Goal: Task Accomplishment & Management: Manage account settings

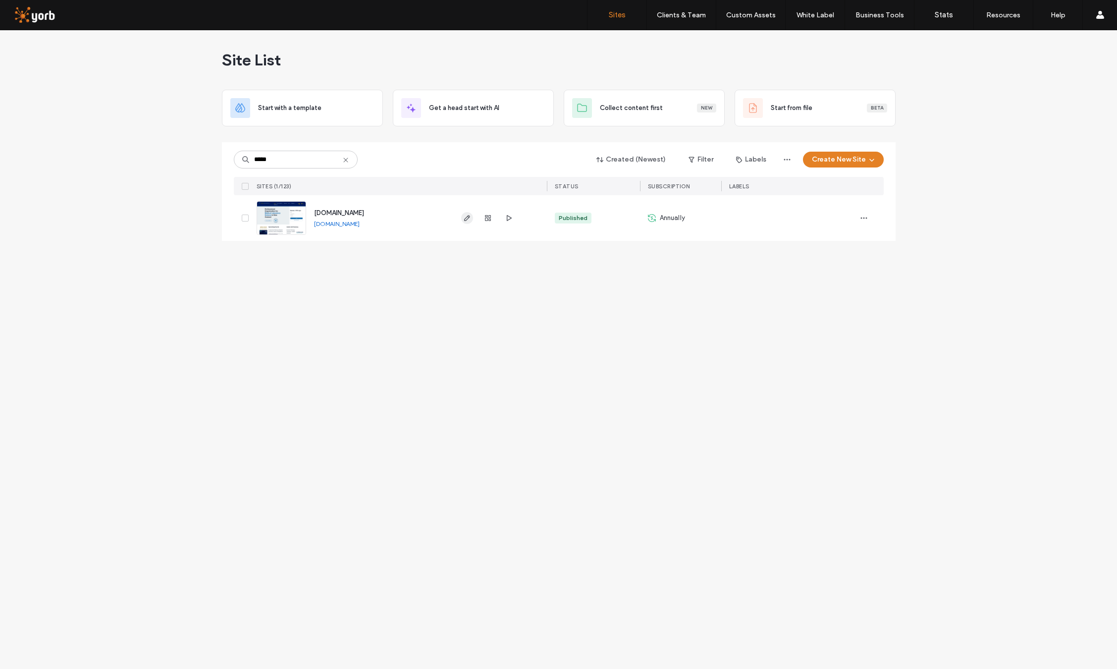
type input "*****"
click at [468, 216] on icon "button" at bounding box center [467, 218] width 8 height 8
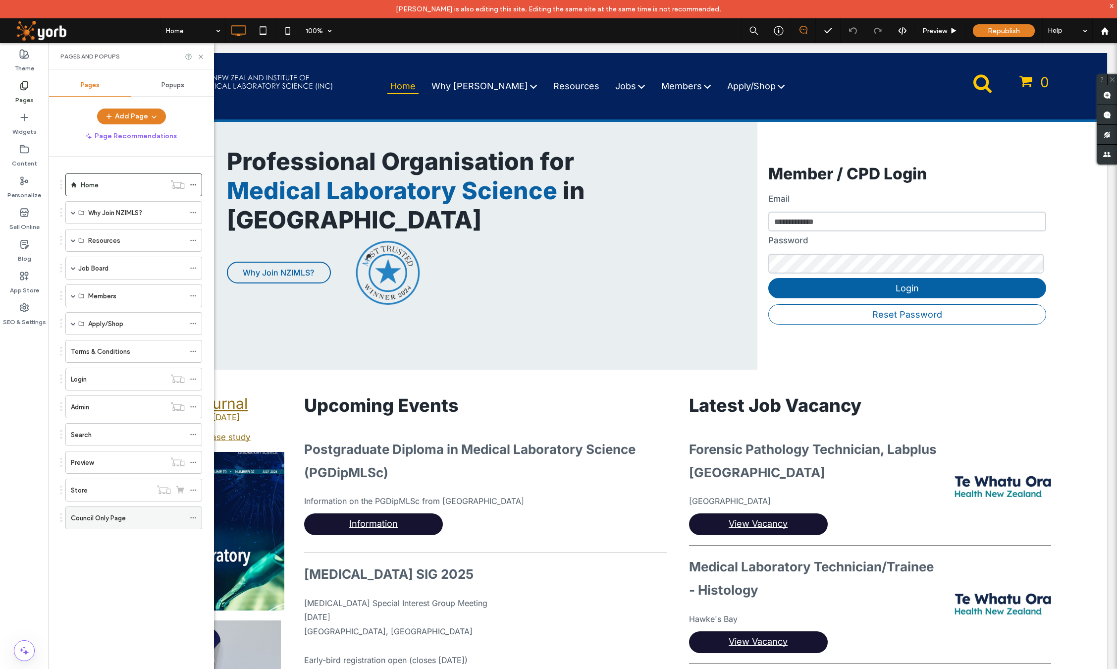
click at [140, 520] on div "Council Only Page" at bounding box center [128, 518] width 114 height 10
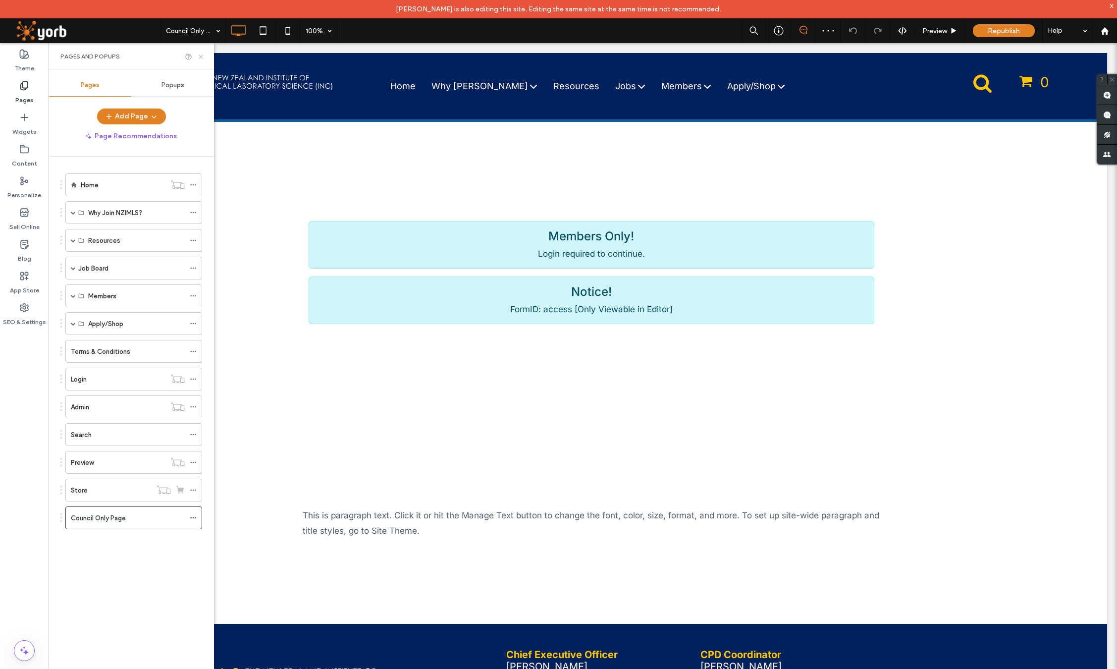
click at [202, 56] on icon at bounding box center [200, 56] width 7 height 7
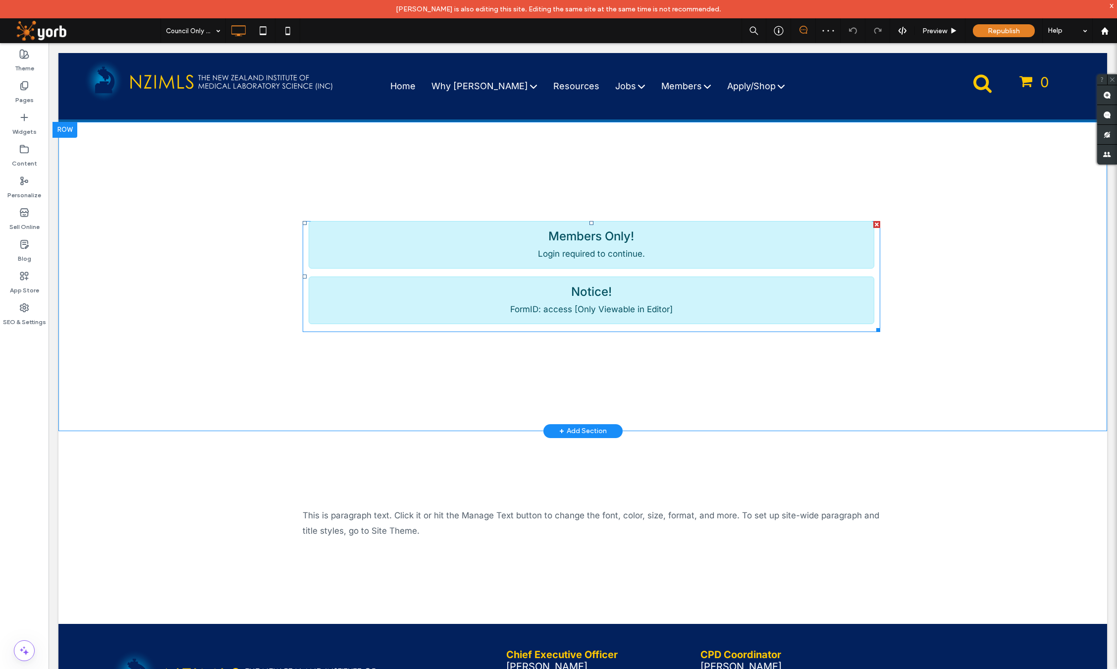
click at [454, 254] on div "Members Only! Login required to continue." at bounding box center [591, 245] width 565 height 48
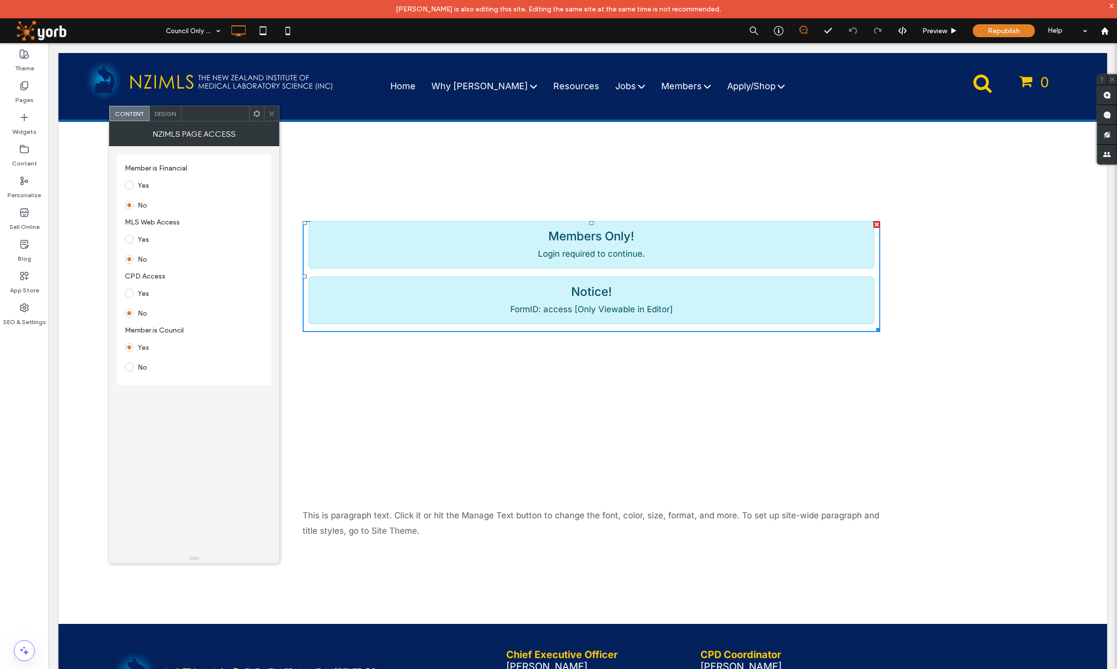
click at [272, 110] on icon at bounding box center [271, 113] width 7 height 7
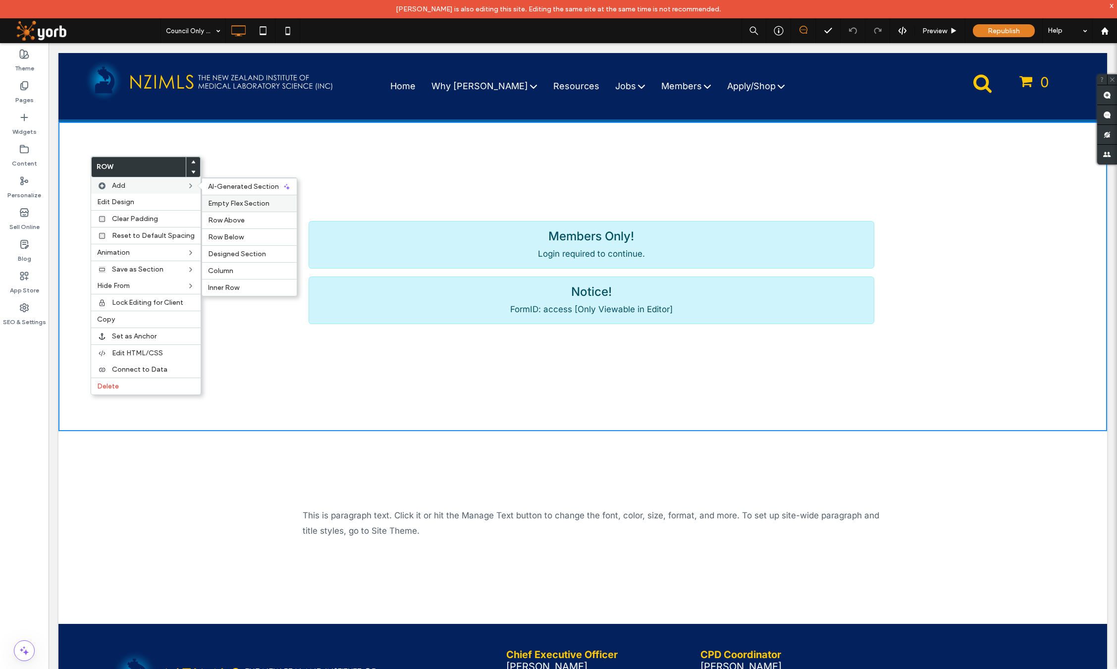
click at [237, 201] on span "Empty Flex Section" at bounding box center [238, 203] width 61 height 8
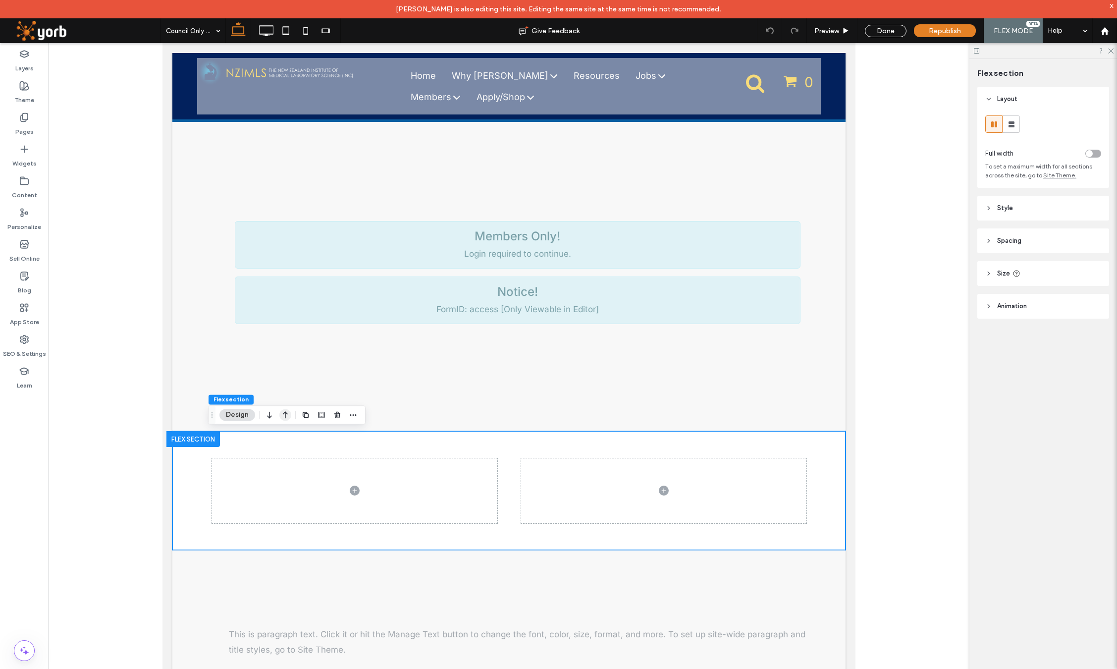
click at [286, 414] on icon "button" at bounding box center [285, 415] width 12 height 18
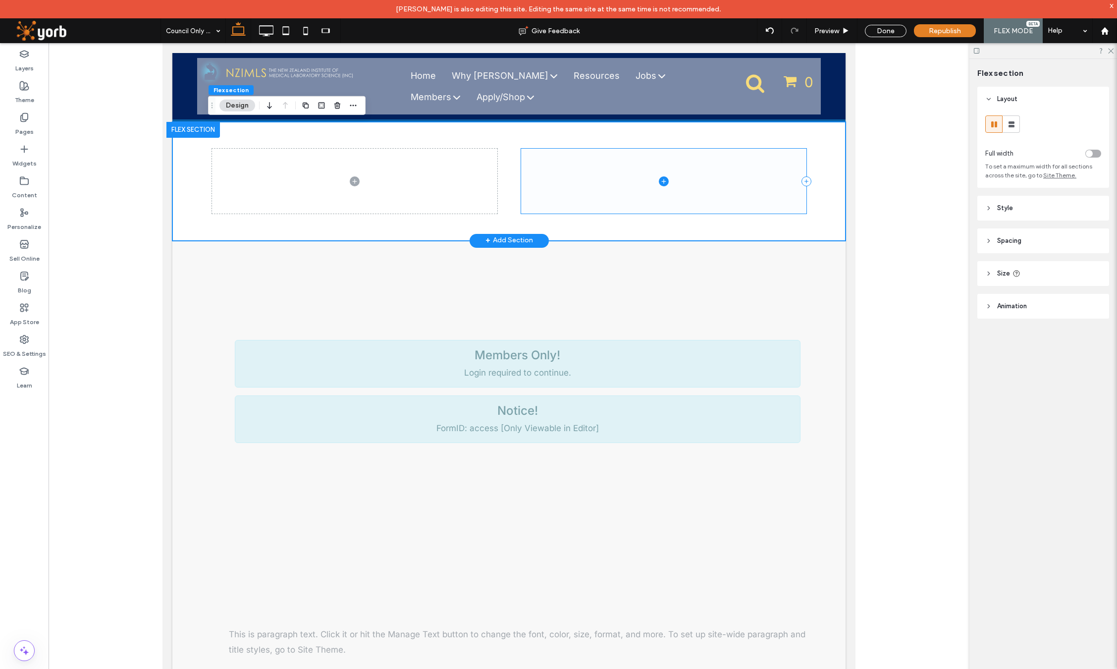
click at [580, 167] on span at bounding box center [663, 181] width 285 height 65
drag, startPoint x: 872, startPoint y: 29, endPoint x: 717, endPoint y: 113, distance: 176.6
click at [872, 29] on div "Done" at bounding box center [886, 31] width 42 height 12
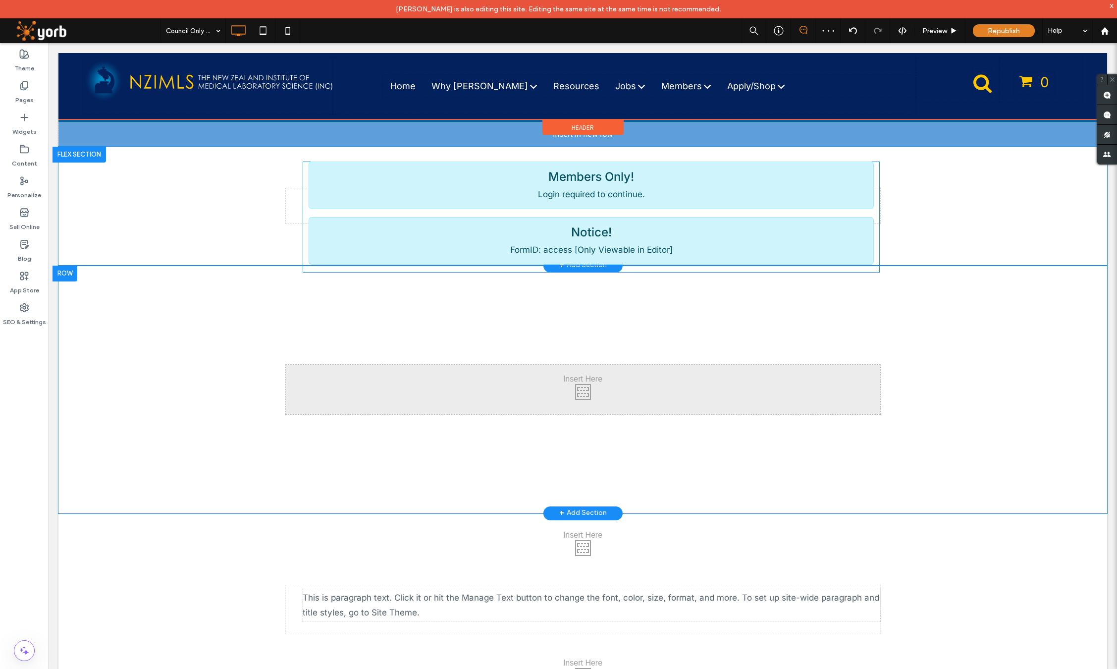
drag, startPoint x: 415, startPoint y: 306, endPoint x: 413, endPoint y: 185, distance: 121.3
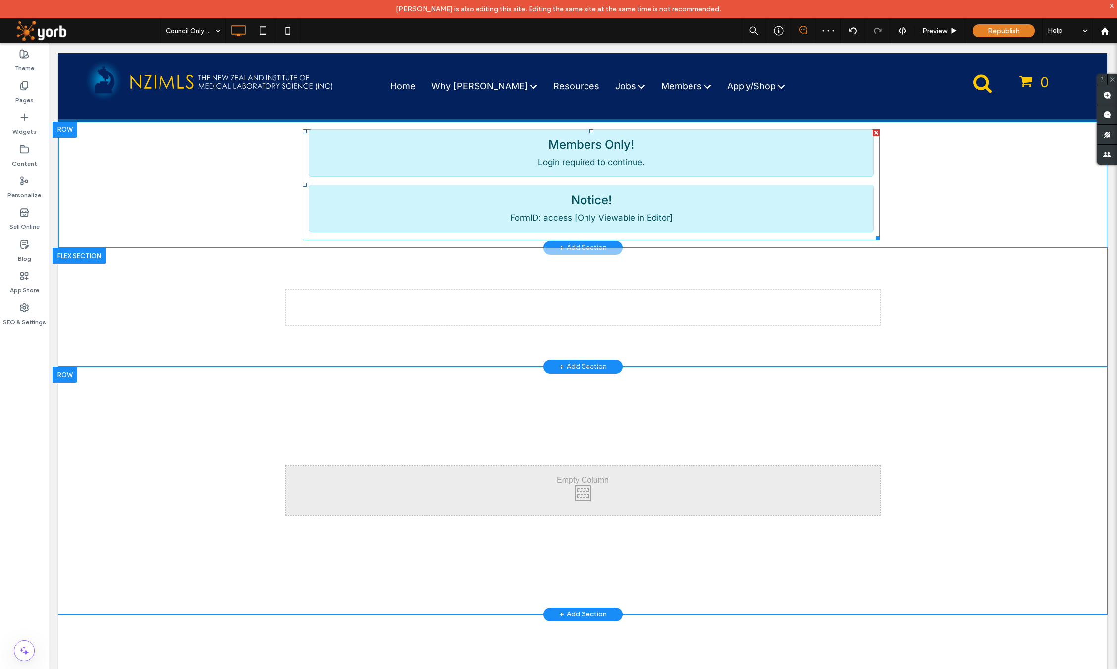
click at [425, 203] on div "Notice!" at bounding box center [591, 200] width 548 height 14
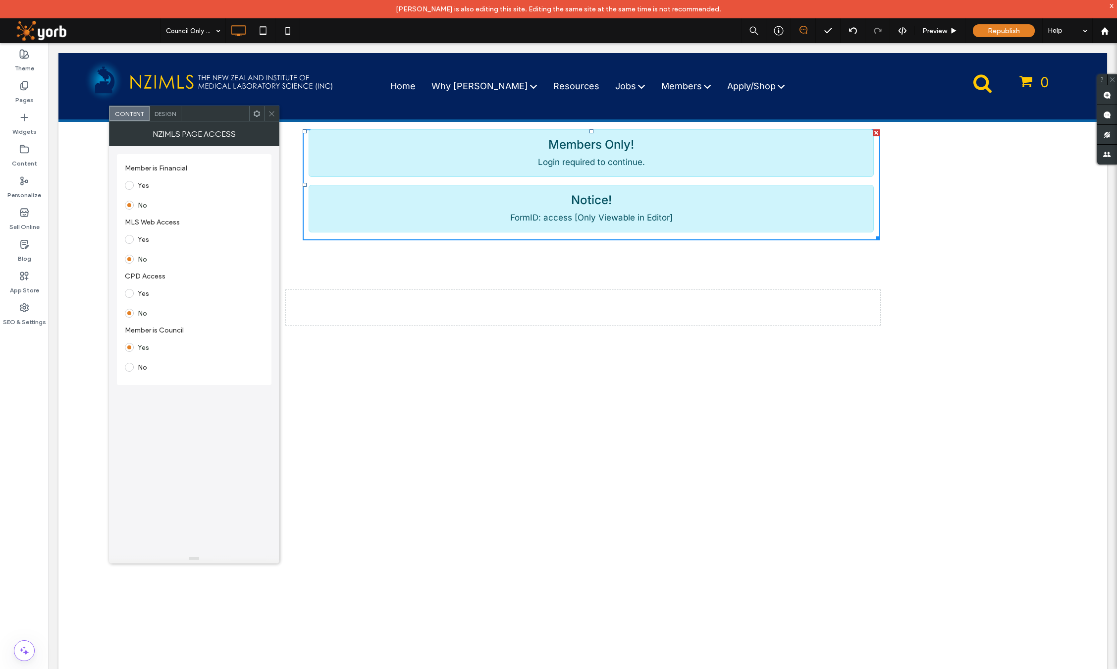
drag, startPoint x: 269, startPoint y: 114, endPoint x: 300, endPoint y: 96, distance: 36.2
click at [269, 114] on icon at bounding box center [271, 113] width 7 height 7
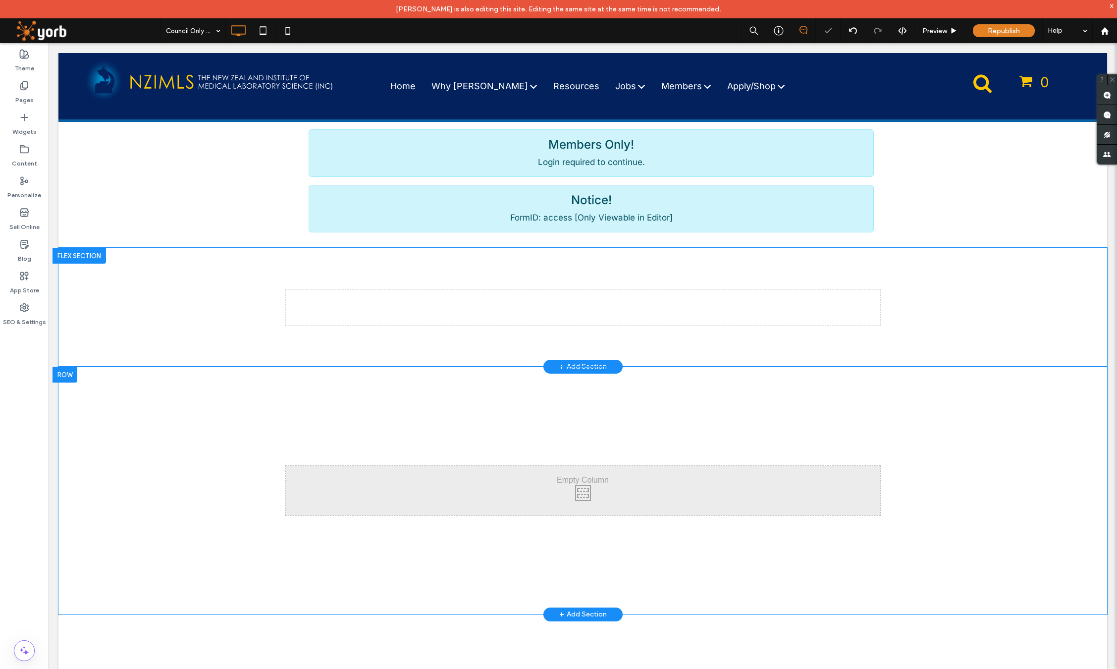
click at [467, 295] on div at bounding box center [558, 334] width 1117 height 669
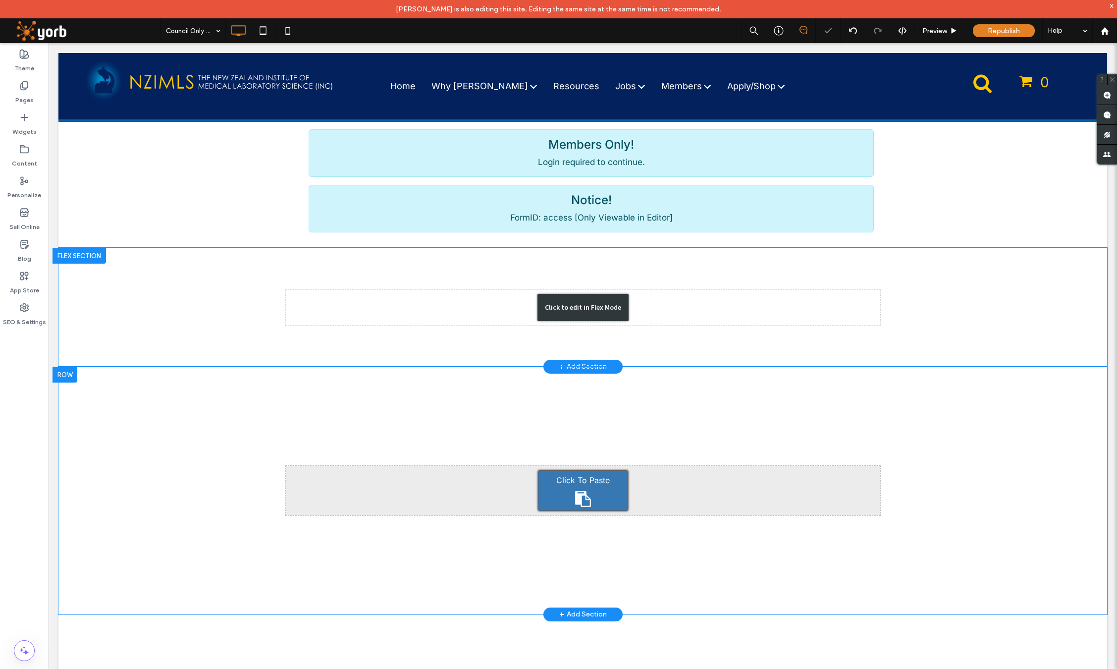
click at [468, 300] on div "Click to edit in Flex Mode" at bounding box center [582, 307] width 1048 height 119
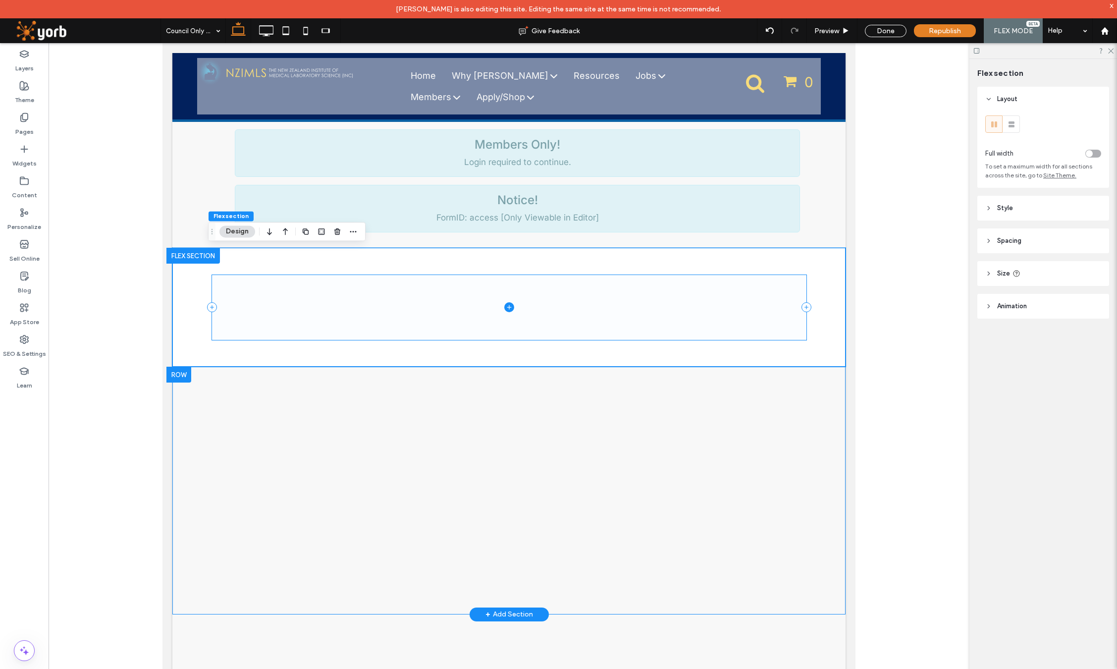
click at [445, 305] on span at bounding box center [509, 307] width 594 height 65
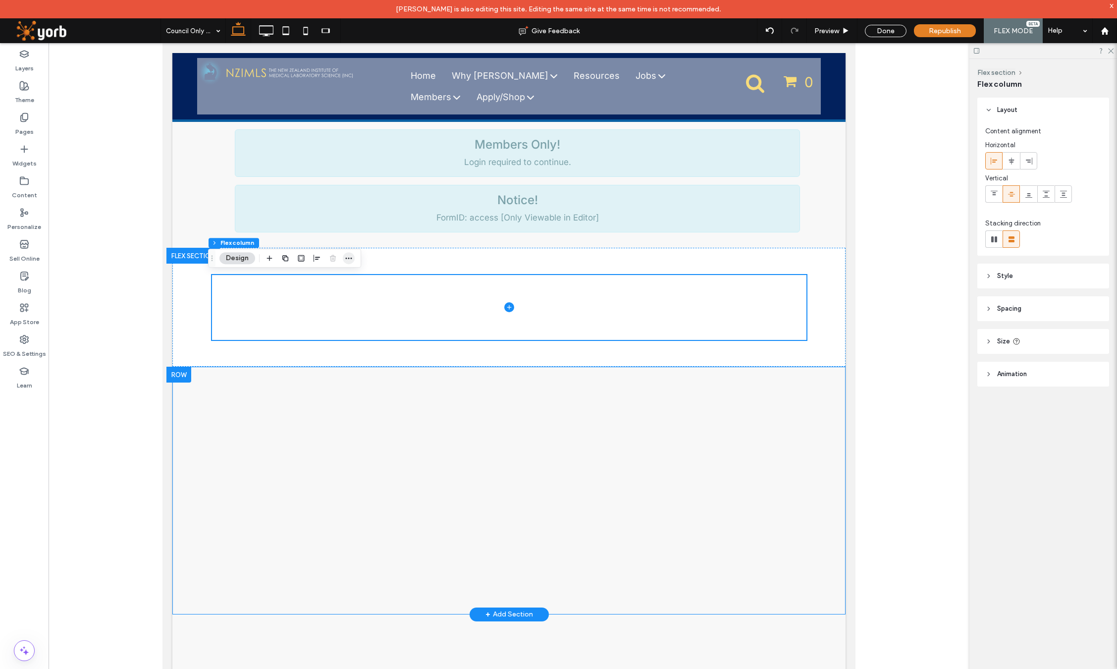
click at [347, 257] on icon "button" at bounding box center [349, 258] width 8 height 8
click at [303, 317] on span "Paste" at bounding box center [295, 316] width 19 height 8
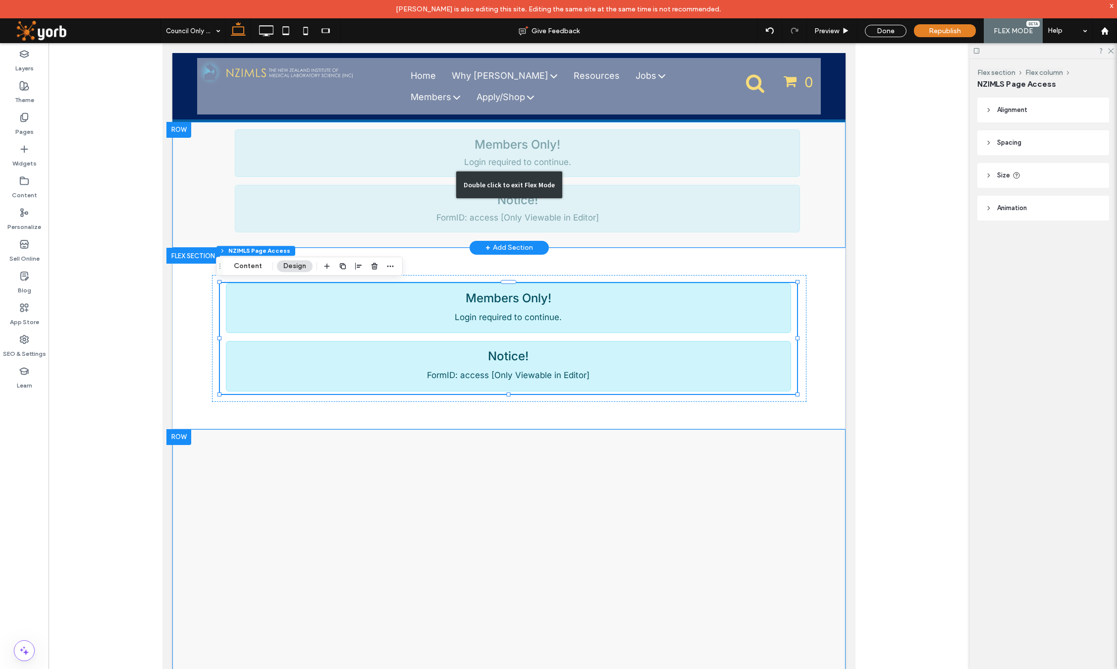
click at [218, 177] on div "Double click to exit Flex Mode" at bounding box center [508, 185] width 673 height 126
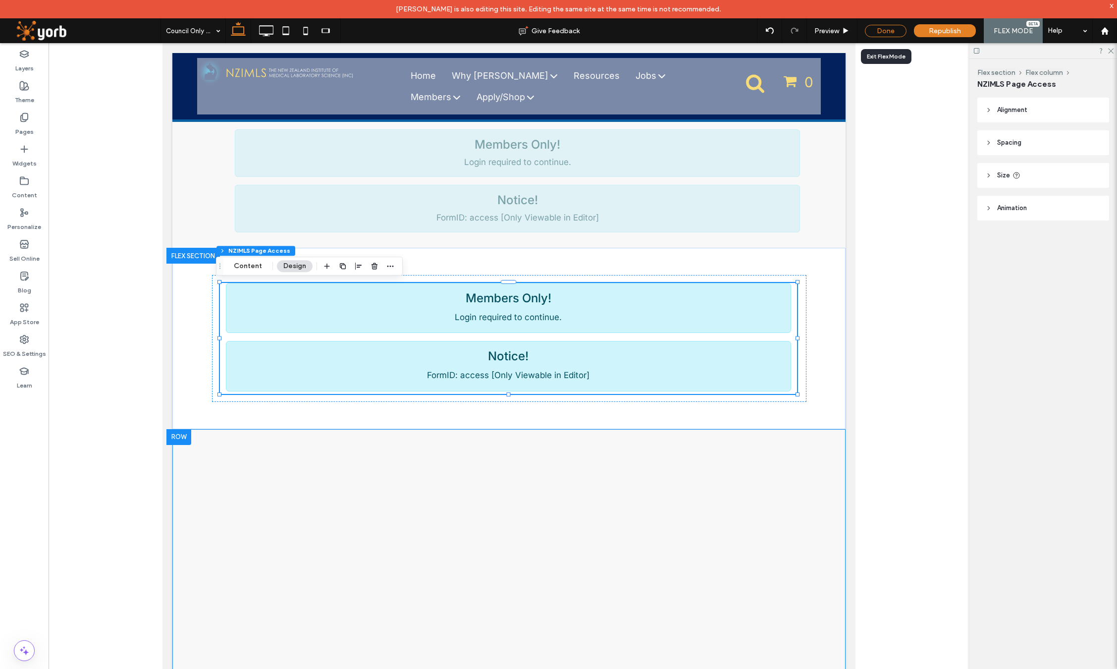
drag, startPoint x: 869, startPoint y: 28, endPoint x: 751, endPoint y: 74, distance: 126.5
click at [869, 28] on div "Done" at bounding box center [886, 31] width 42 height 12
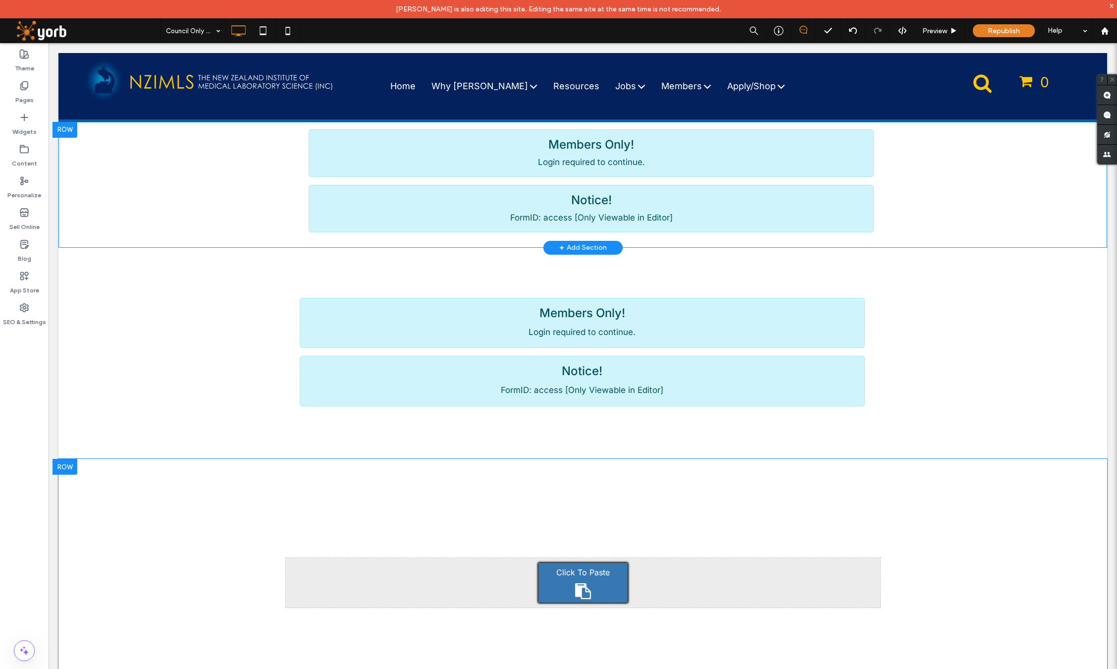
click at [150, 173] on div "Click To Paste Click To Paste Members Only! Login required to continue. Notice!…" at bounding box center [582, 185] width 1048 height 126
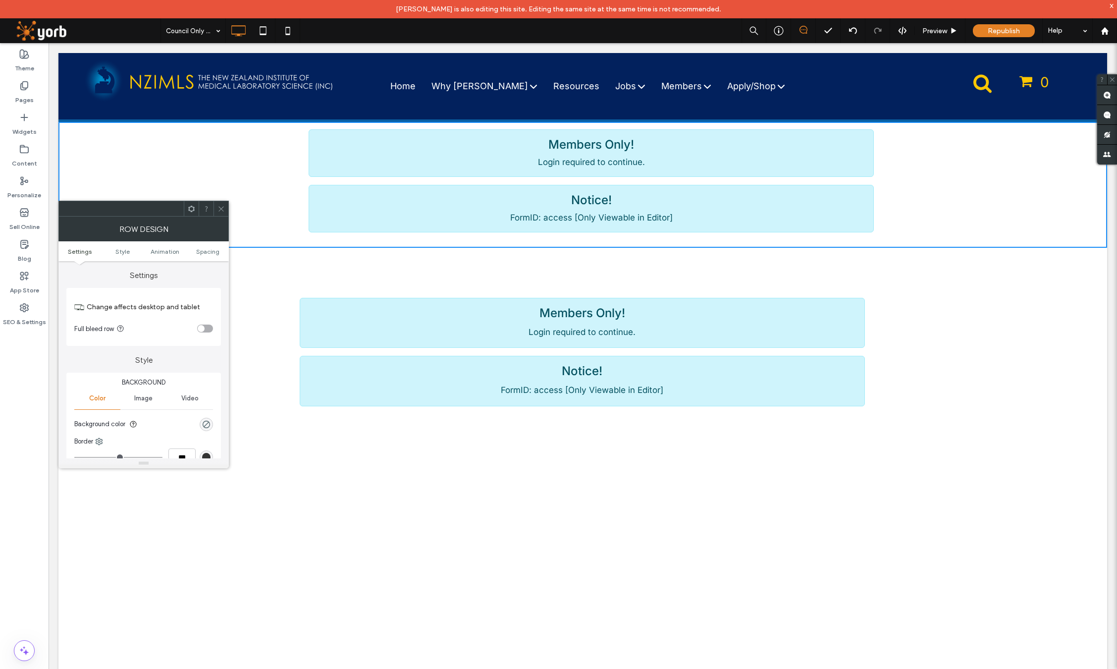
click at [218, 205] on icon at bounding box center [220, 208] width 7 height 7
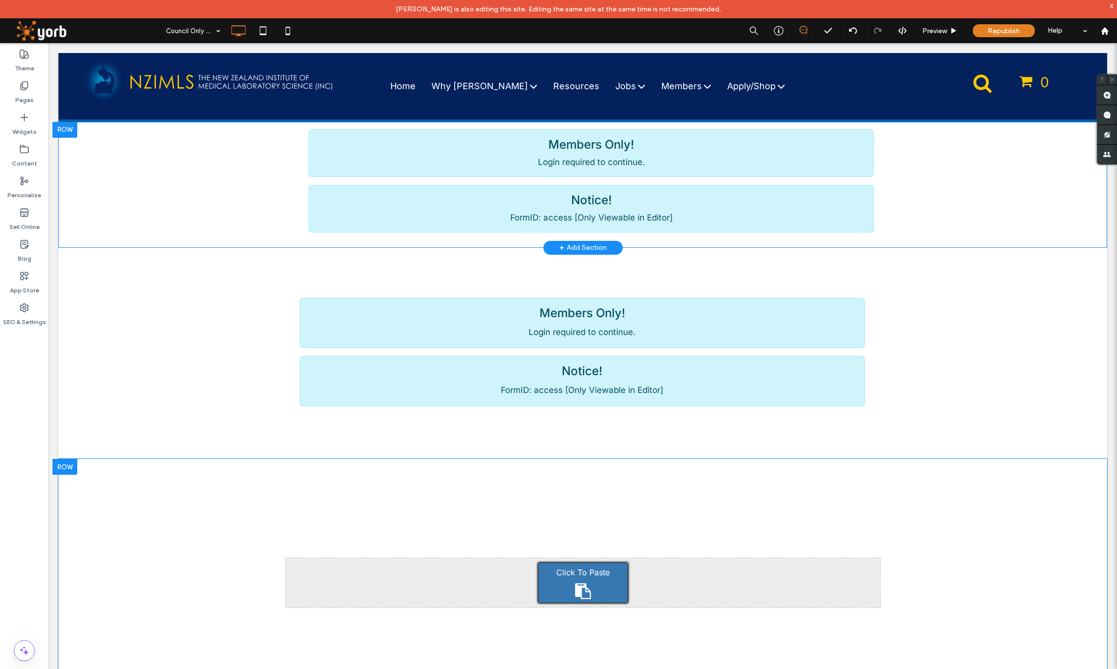
click at [63, 130] on div at bounding box center [64, 130] width 25 height 16
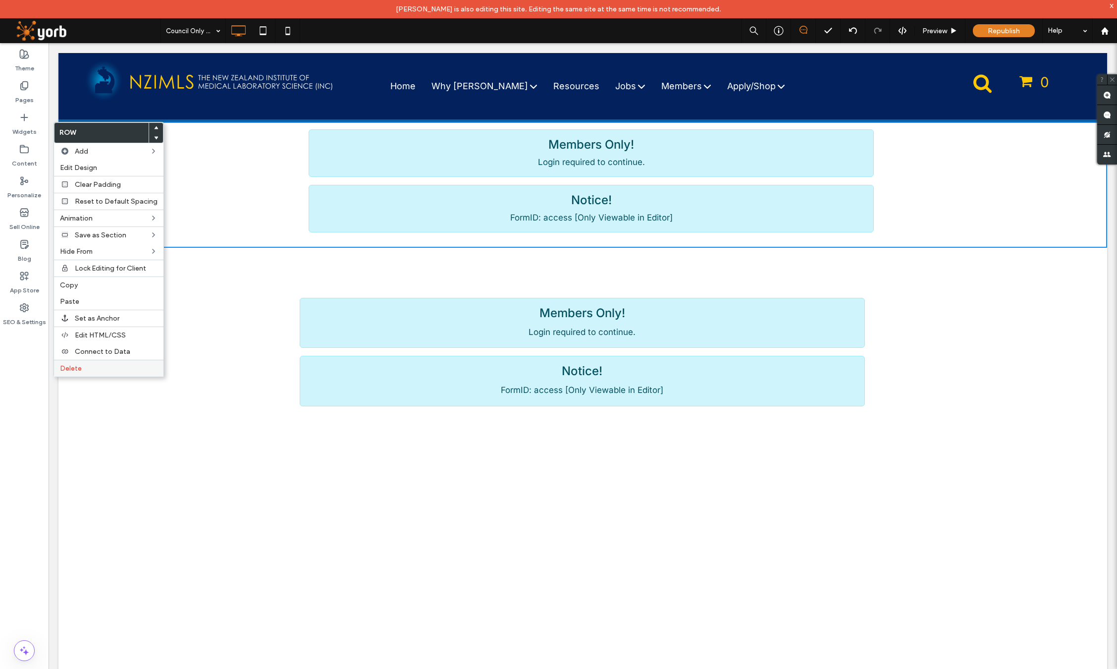
click at [85, 369] on label "Delete" at bounding box center [109, 368] width 98 height 8
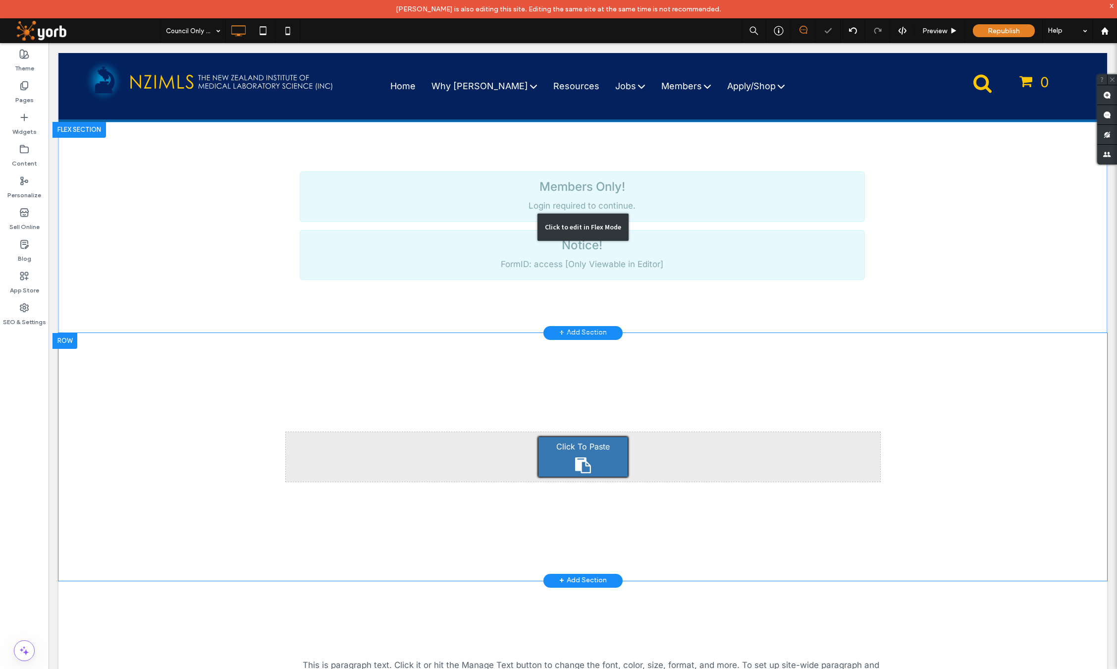
click at [234, 206] on div "Click to edit in Flex Mode" at bounding box center [582, 227] width 1048 height 211
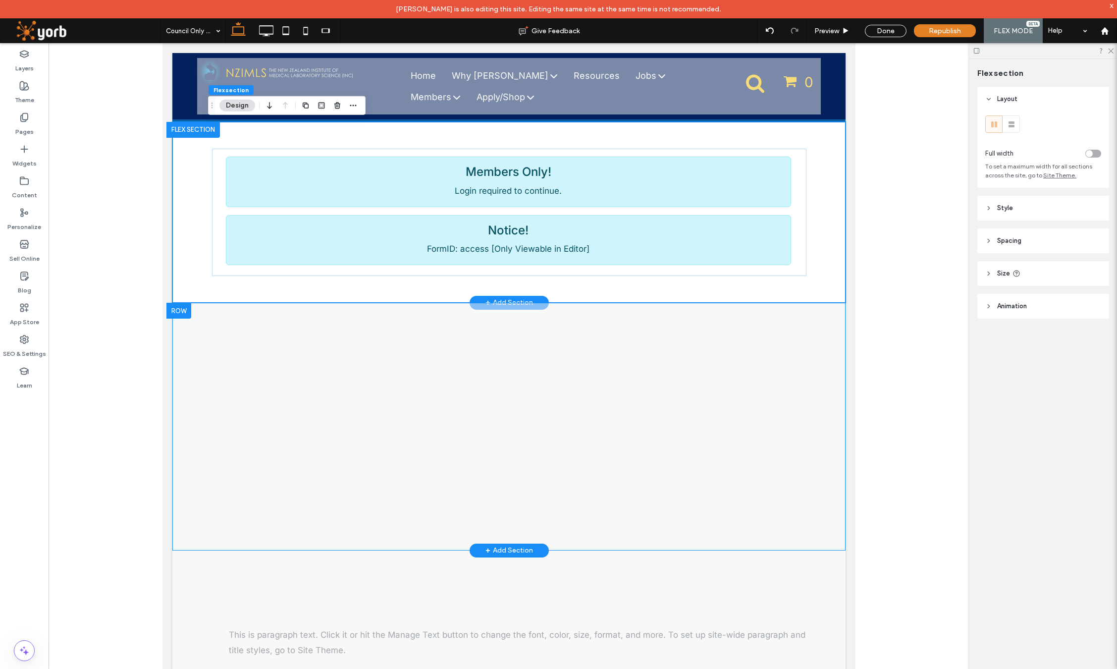
click at [813, 183] on div "Members Only! Login required to continue. Notice! FormID: access [Only Viewable…" at bounding box center [508, 212] width 673 height 181
click at [985, 241] on icon at bounding box center [988, 240] width 7 height 7
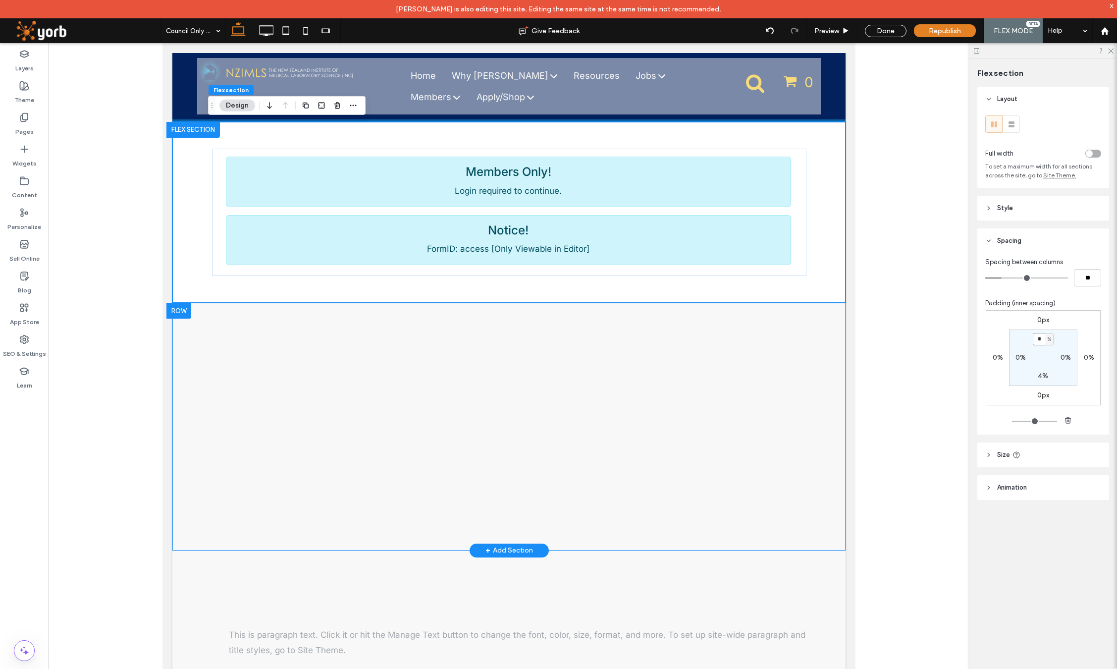
click at [1042, 338] on input "*" at bounding box center [1038, 339] width 13 height 12
type input "*"
click at [1040, 376] on label "4%" at bounding box center [1042, 375] width 10 height 8
type input "*"
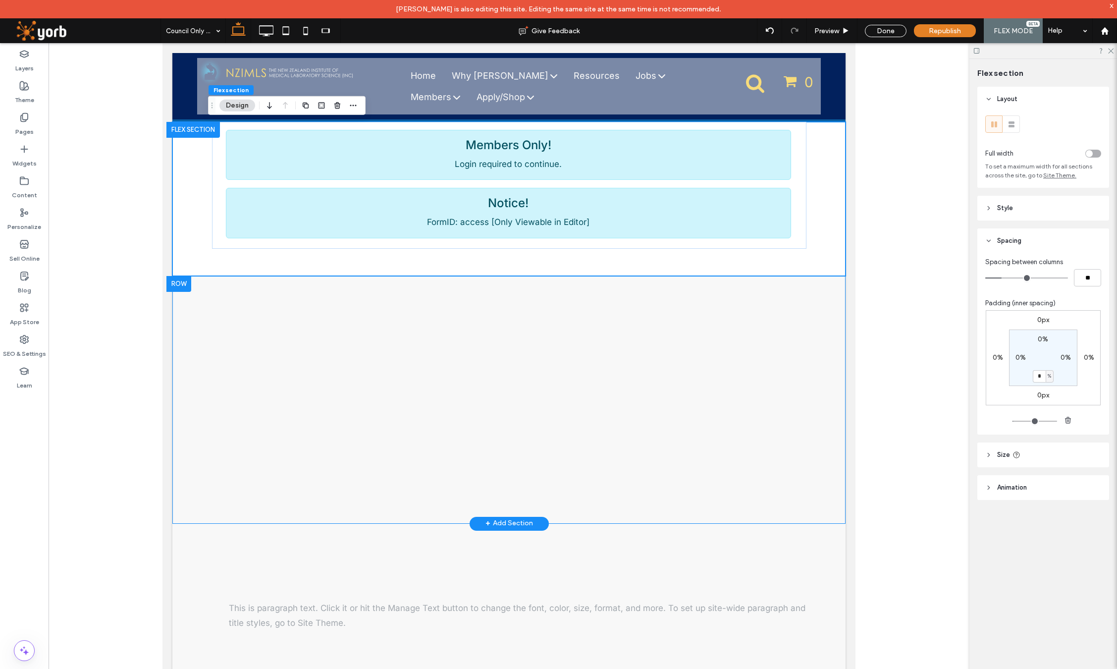
type input "*"
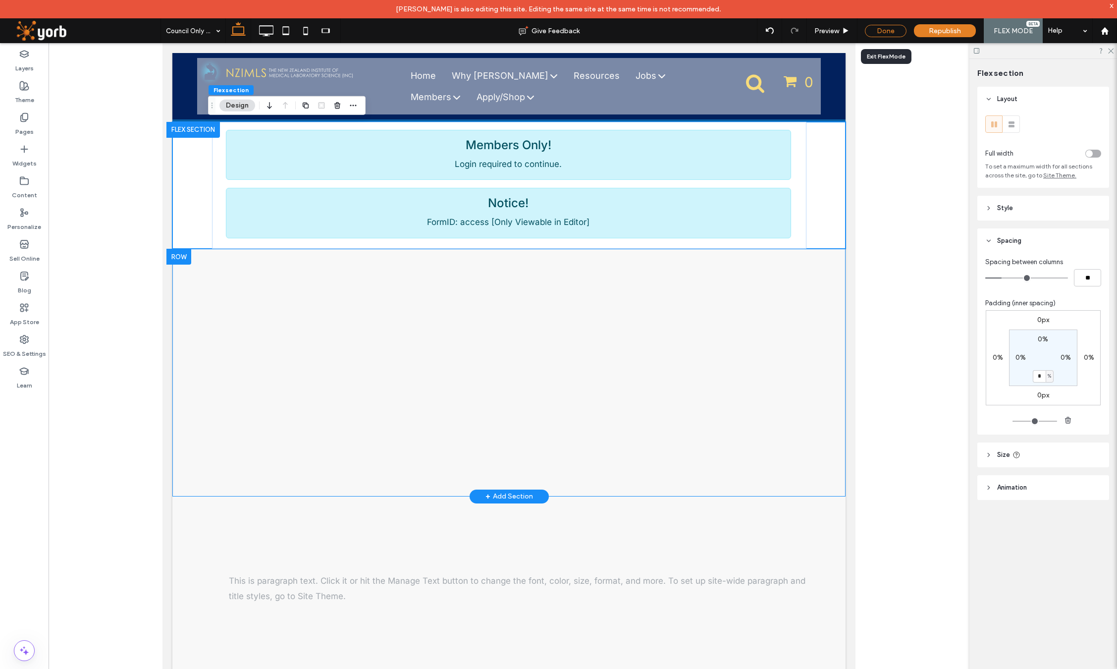
click at [891, 30] on div "Done" at bounding box center [886, 31] width 42 height 12
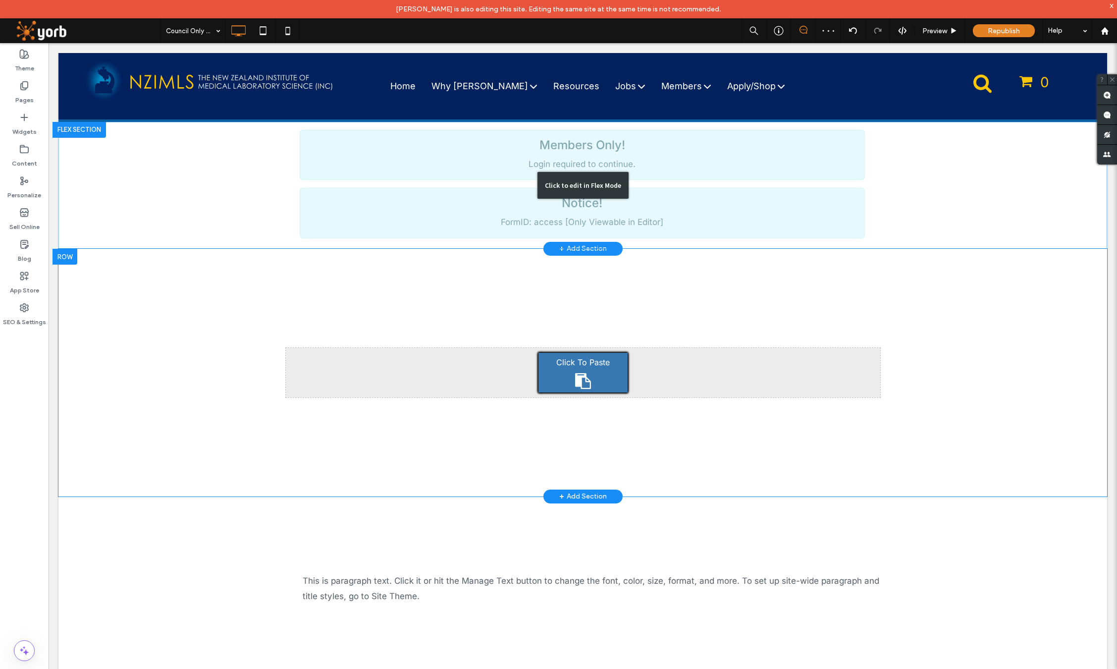
click at [915, 186] on div "Click to edit in Flex Mode" at bounding box center [582, 185] width 1048 height 127
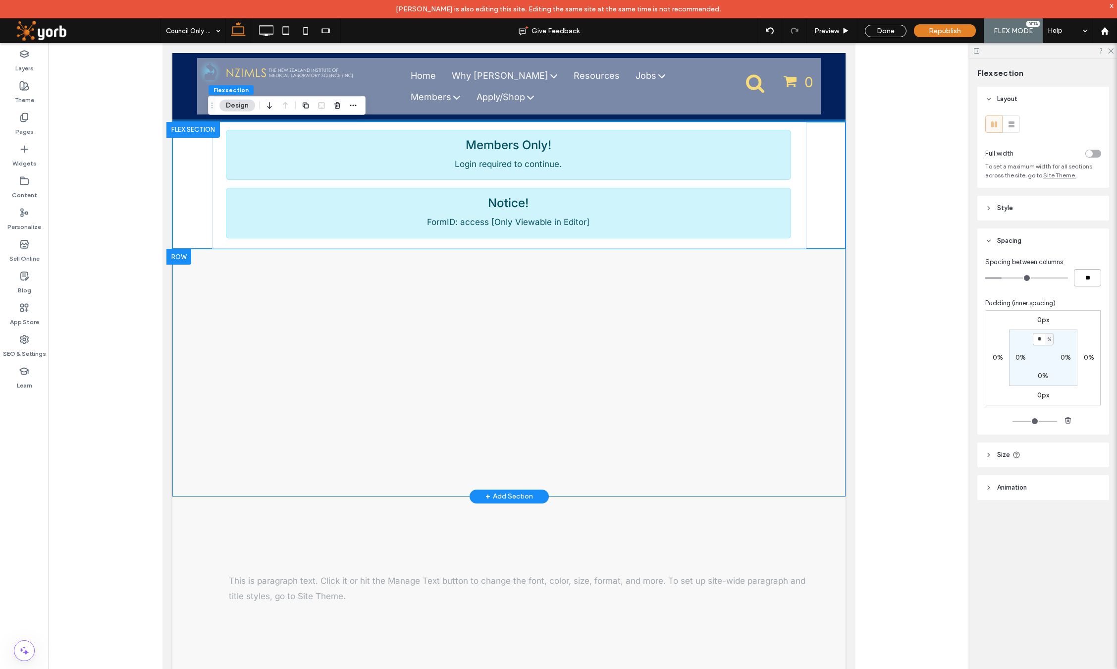
click at [1095, 279] on input "**" at bounding box center [1087, 277] width 27 height 17
type input "*"
type input "**"
click at [870, 35] on div "Done" at bounding box center [886, 31] width 42 height 12
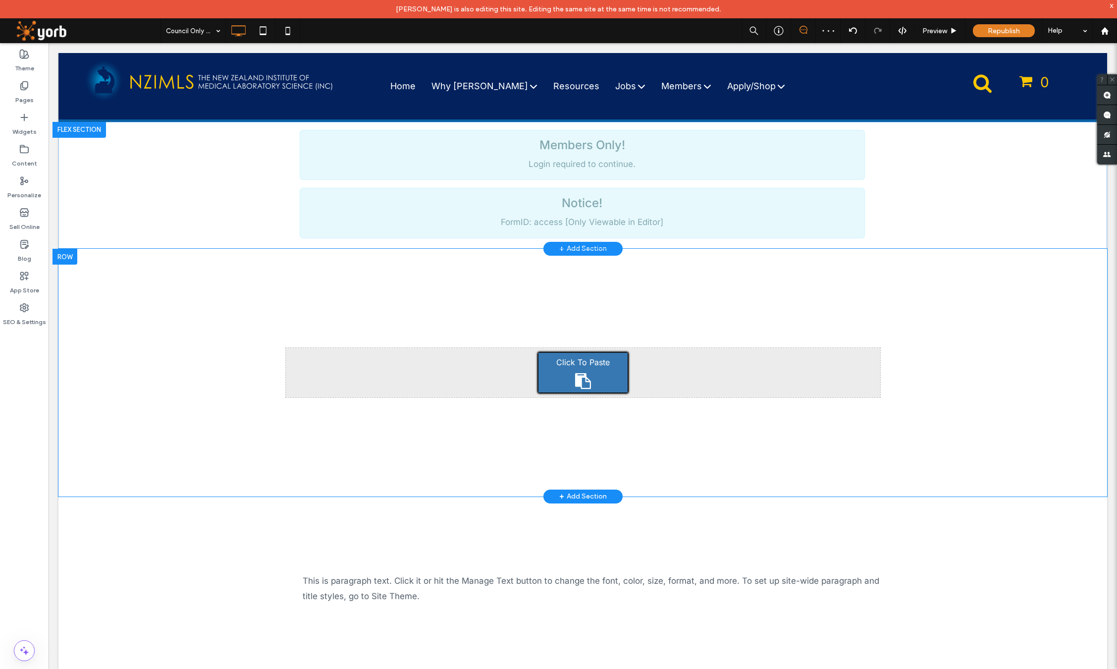
click at [68, 127] on div at bounding box center [78, 130] width 53 height 16
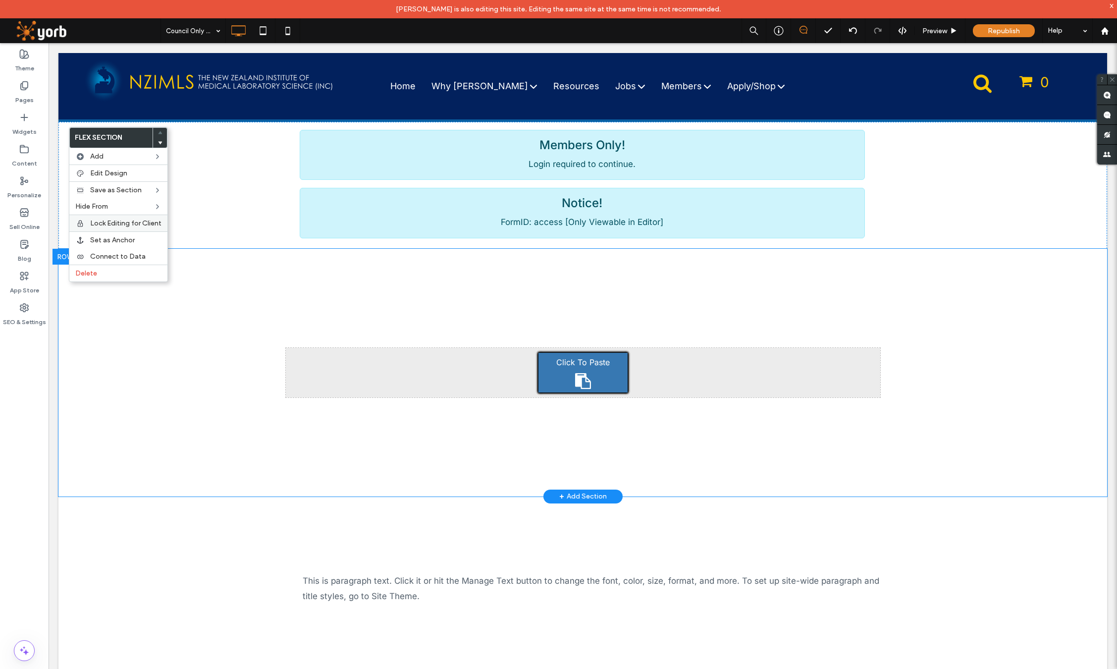
click at [136, 224] on span "Lock Editing for Client" at bounding box center [125, 223] width 71 height 8
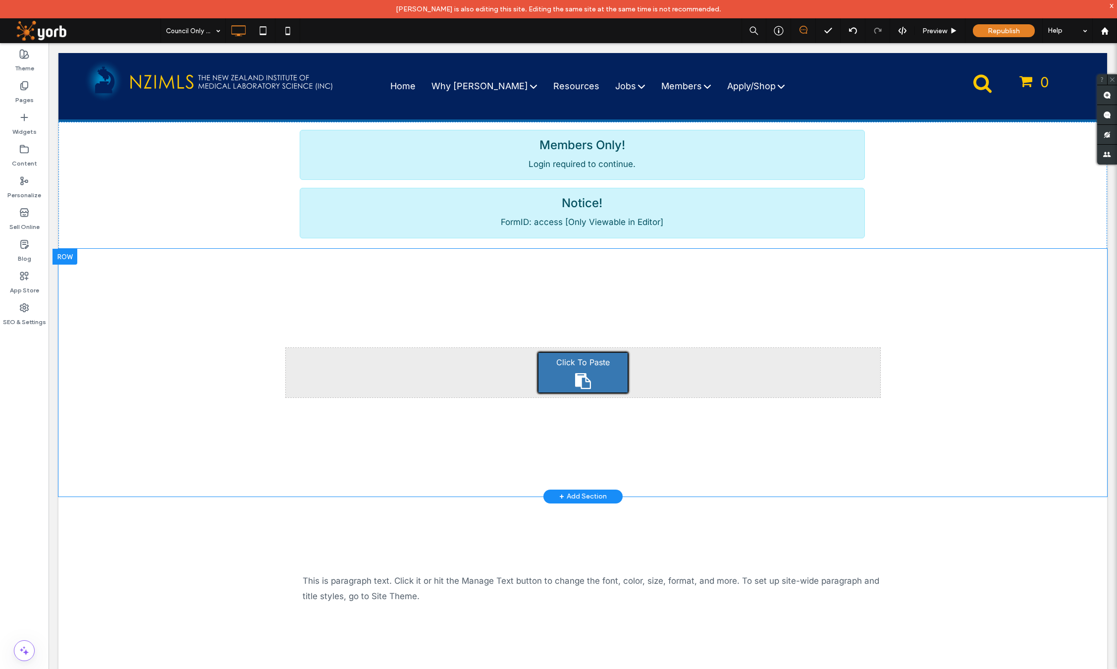
click at [68, 260] on div at bounding box center [64, 257] width 25 height 16
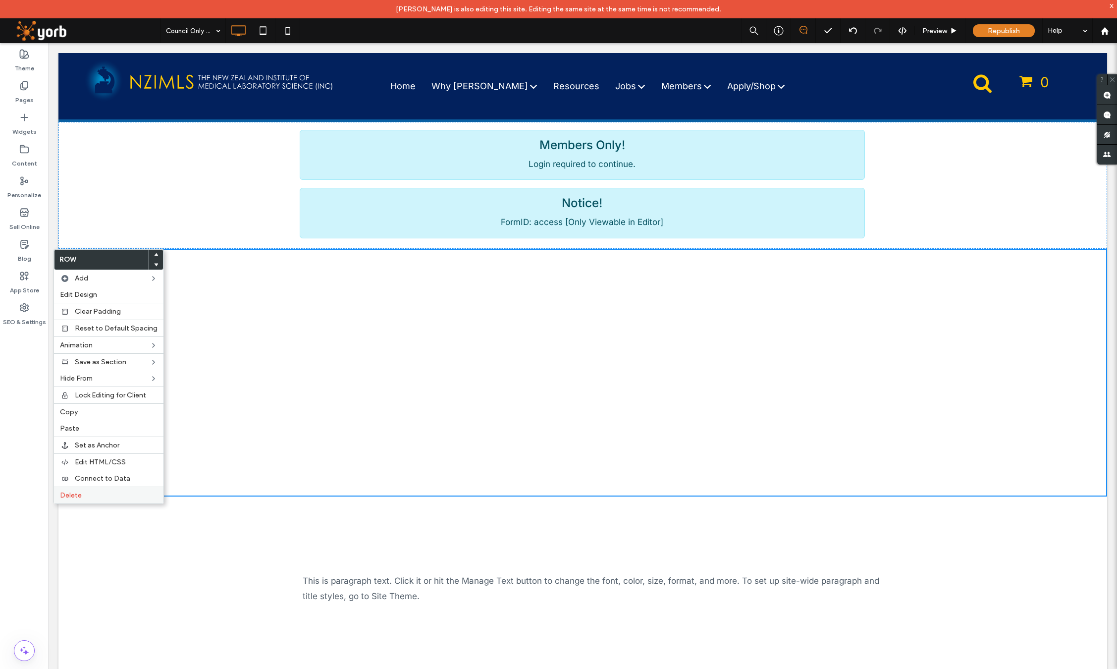
click at [75, 493] on span "Delete" at bounding box center [71, 495] width 22 height 8
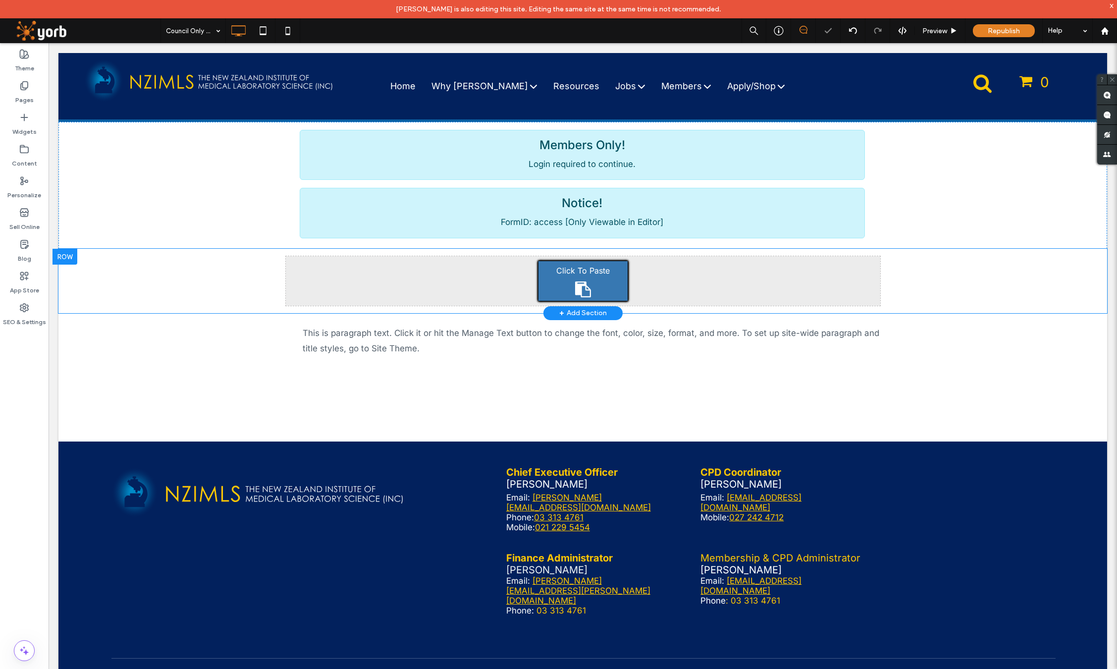
click at [72, 257] on div at bounding box center [64, 257] width 25 height 16
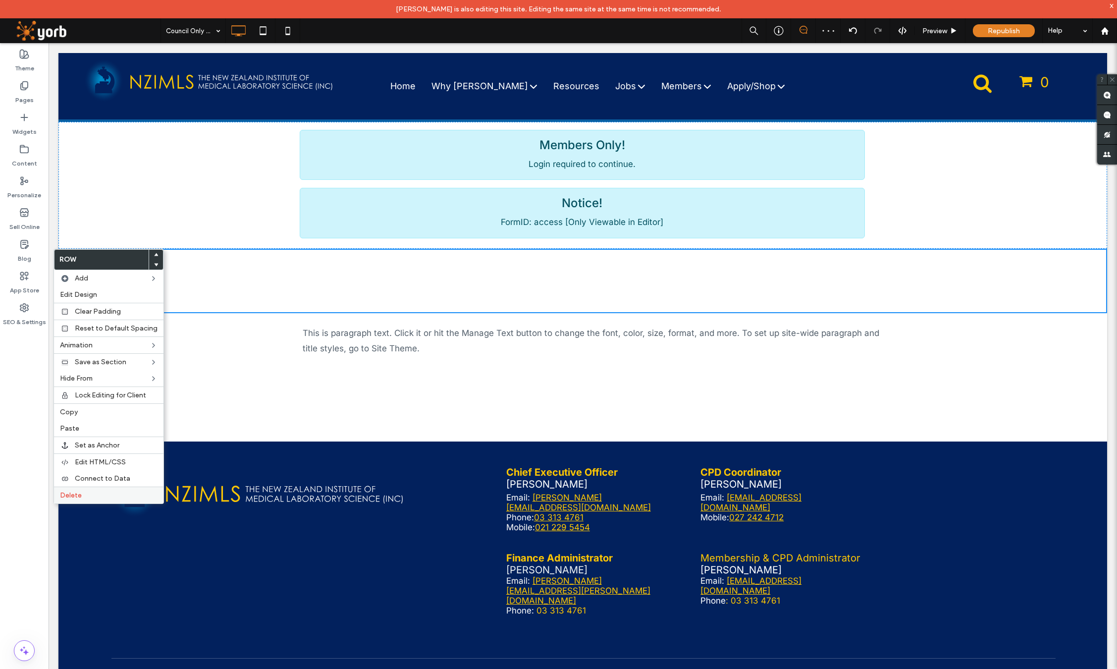
click at [71, 493] on span "Delete" at bounding box center [71, 495] width 22 height 8
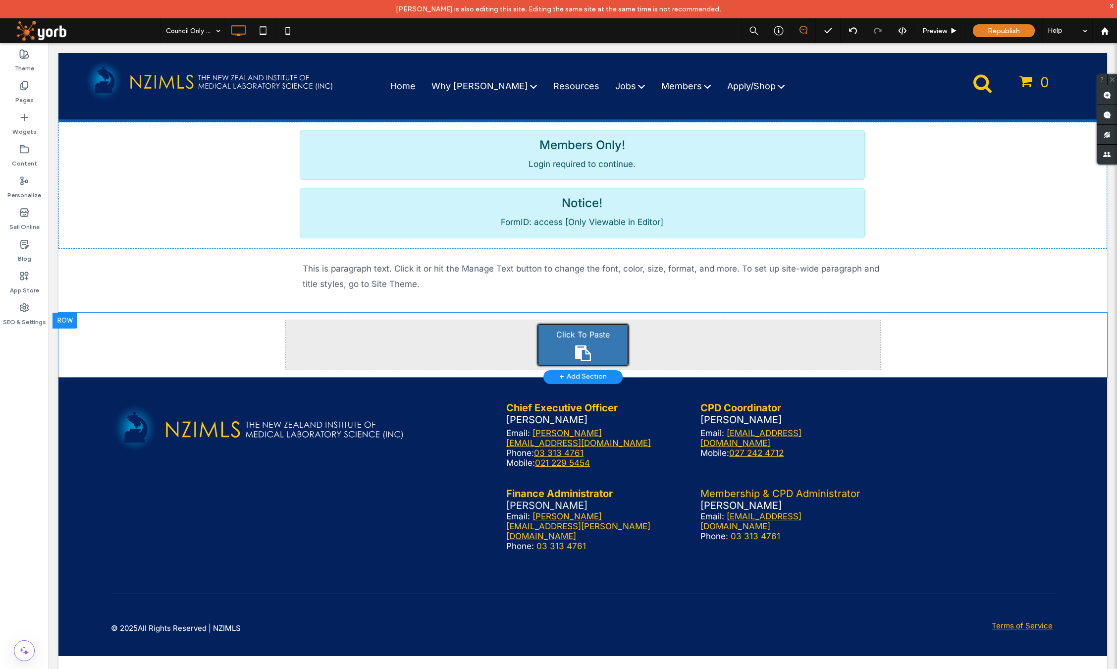
click at [71, 320] on div at bounding box center [64, 320] width 25 height 16
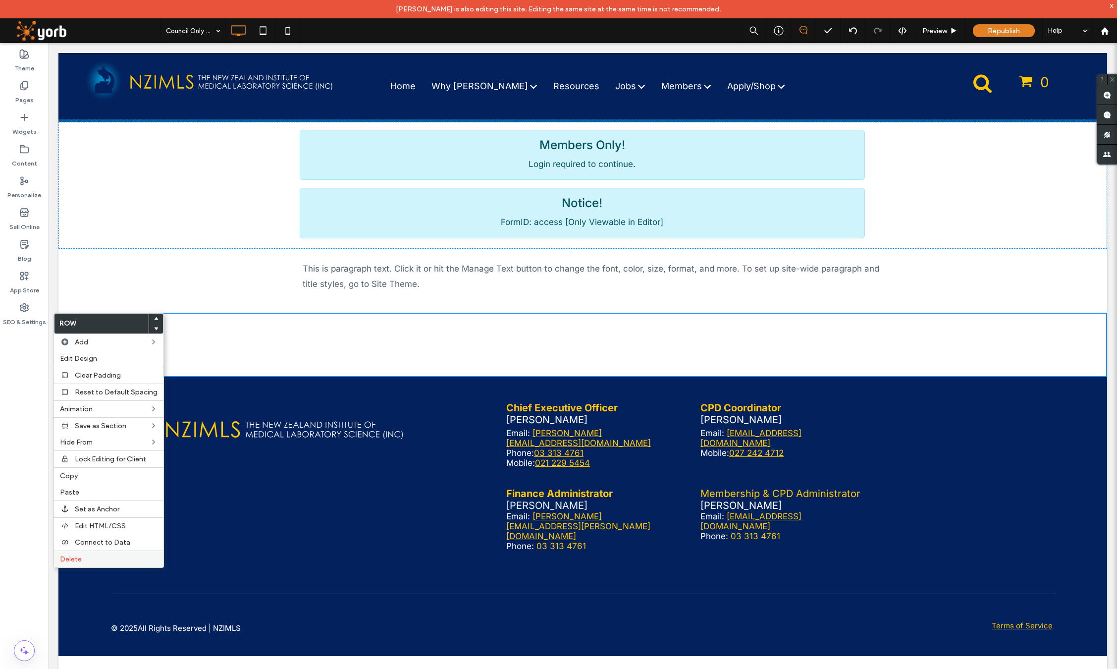
click at [76, 559] on span "Delete" at bounding box center [71, 559] width 22 height 8
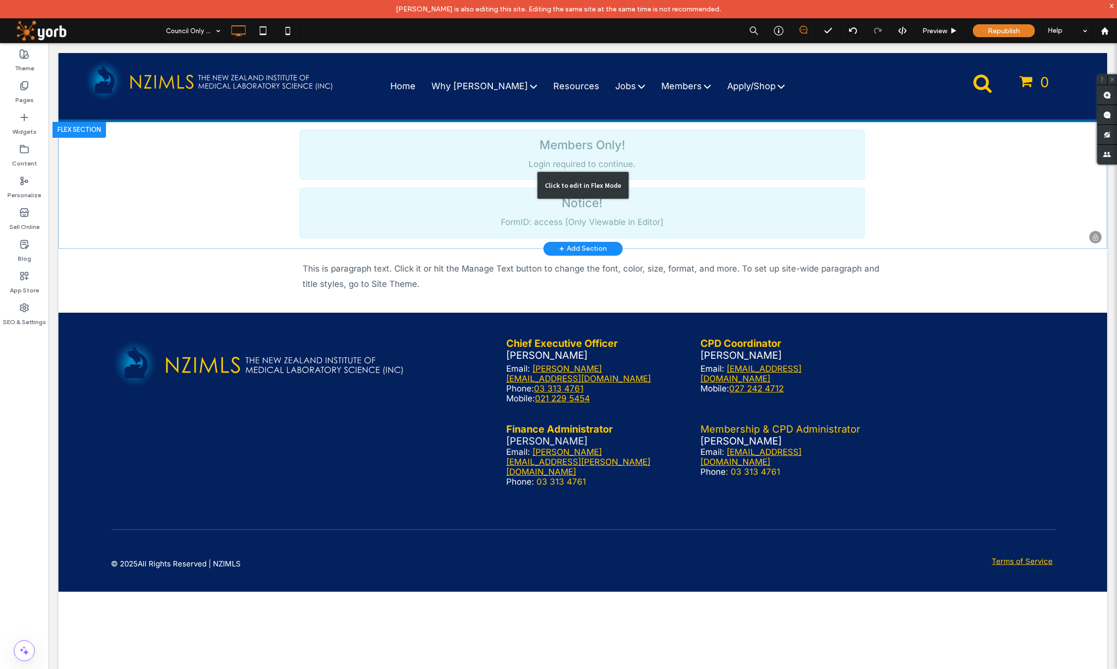
click at [153, 154] on div "Click to edit in Flex Mode" at bounding box center [582, 185] width 1048 height 127
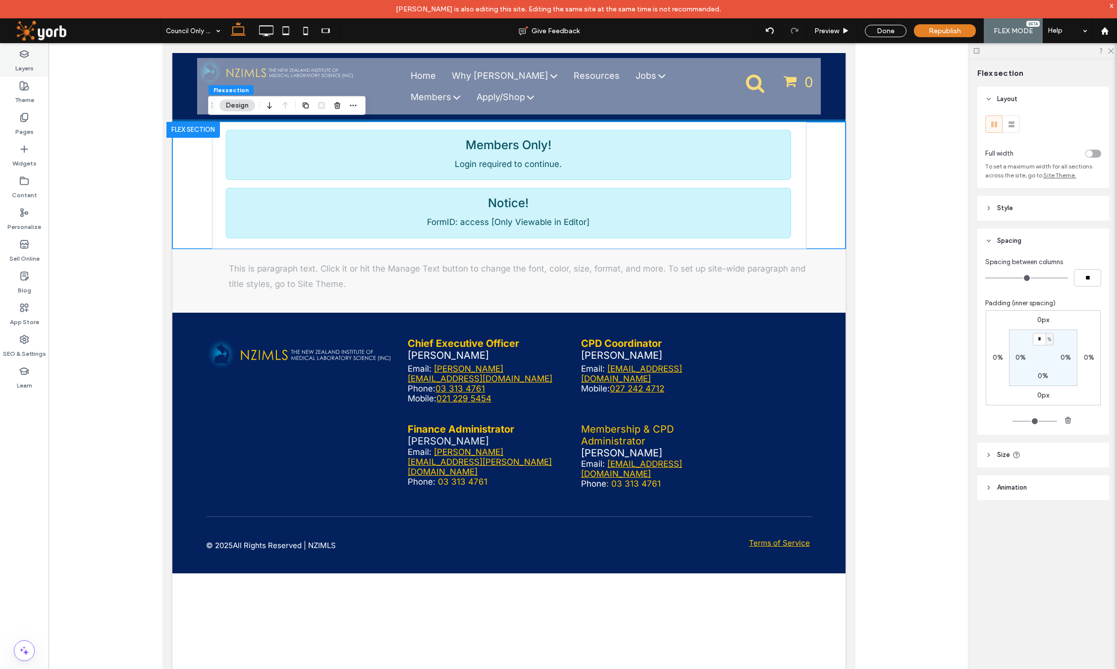
click at [27, 55] on icon at bounding box center [24, 54] width 10 height 10
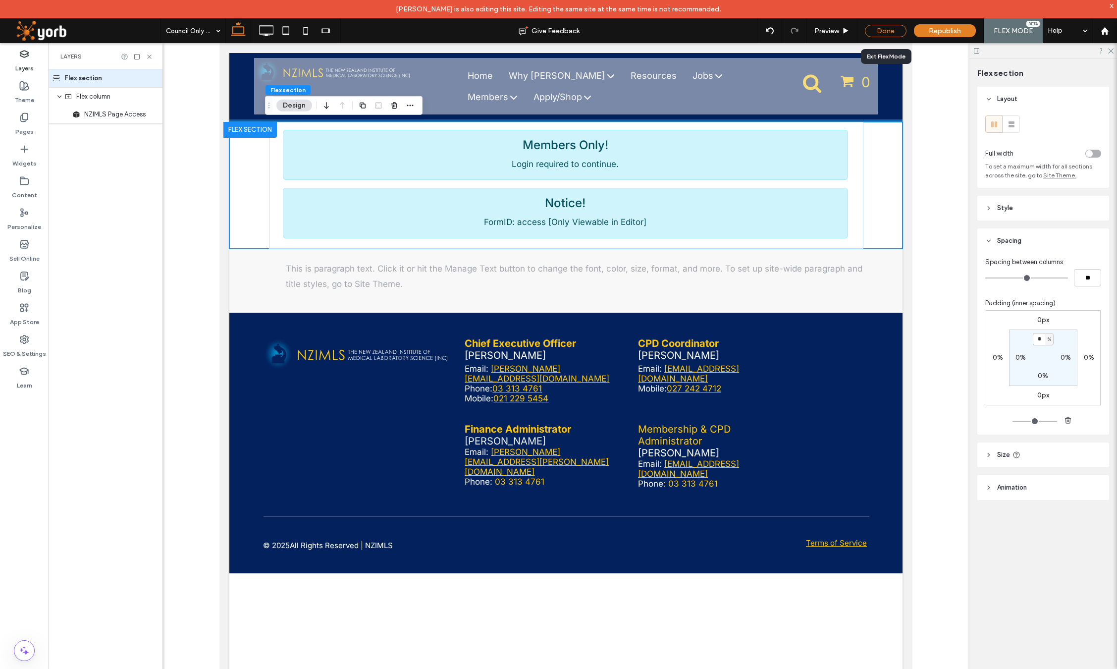
click at [873, 27] on div "Done" at bounding box center [886, 31] width 42 height 12
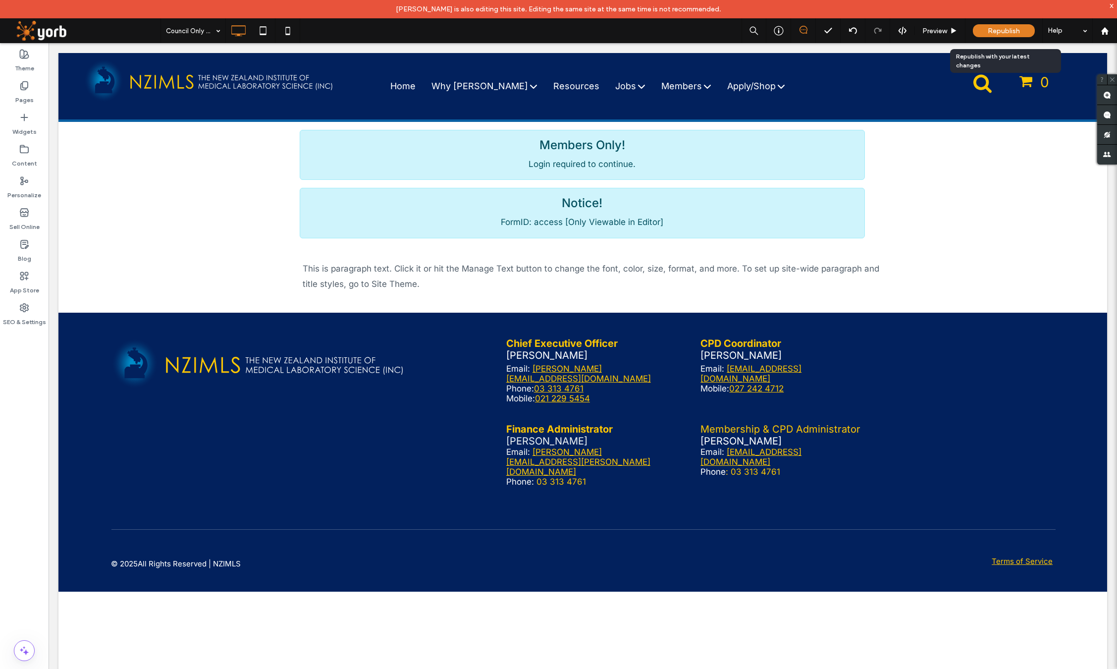
click at [992, 30] on span "Republish" at bounding box center [1003, 31] width 32 height 8
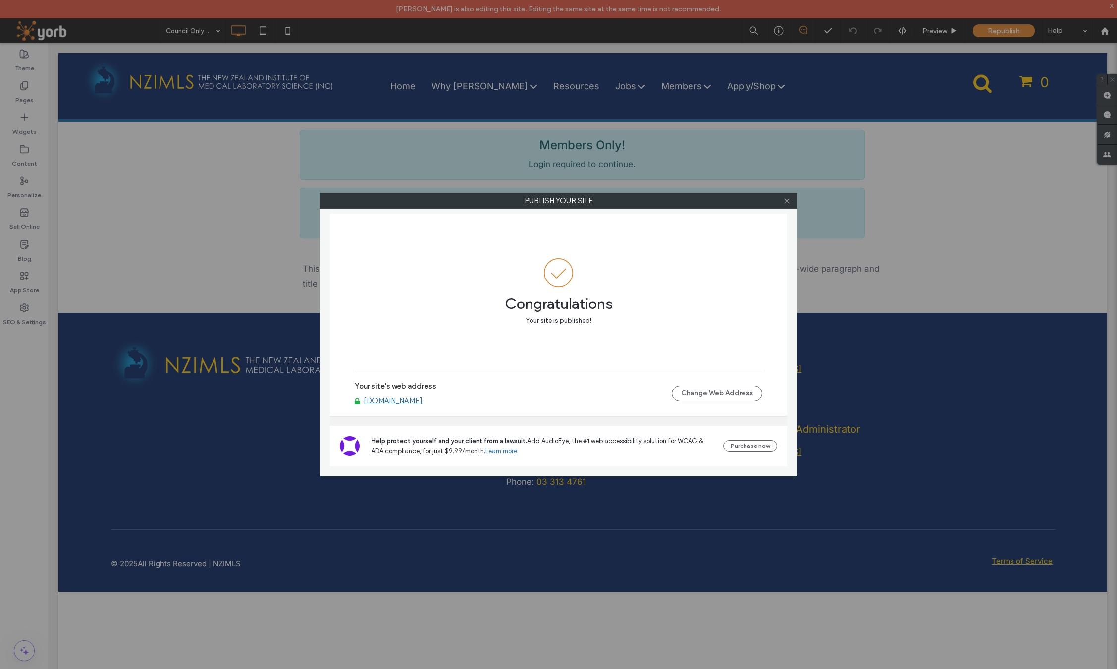
click at [789, 202] on div at bounding box center [786, 200] width 15 height 15
click at [787, 201] on use at bounding box center [786, 200] width 5 height 5
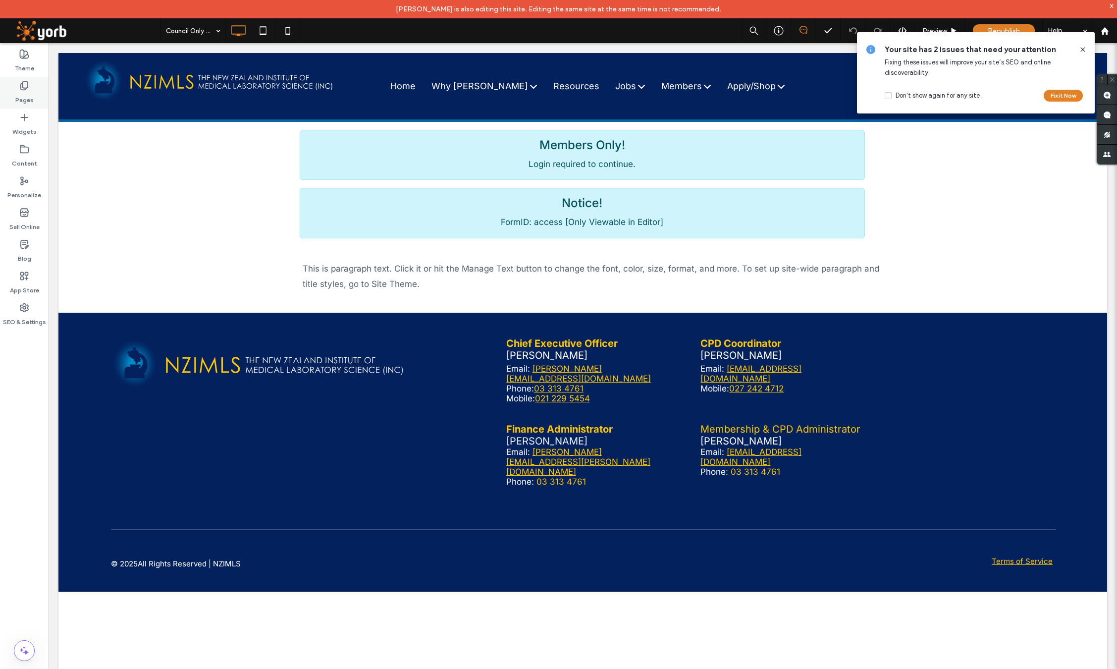
click at [18, 91] on label "Pages" at bounding box center [24, 98] width 18 height 14
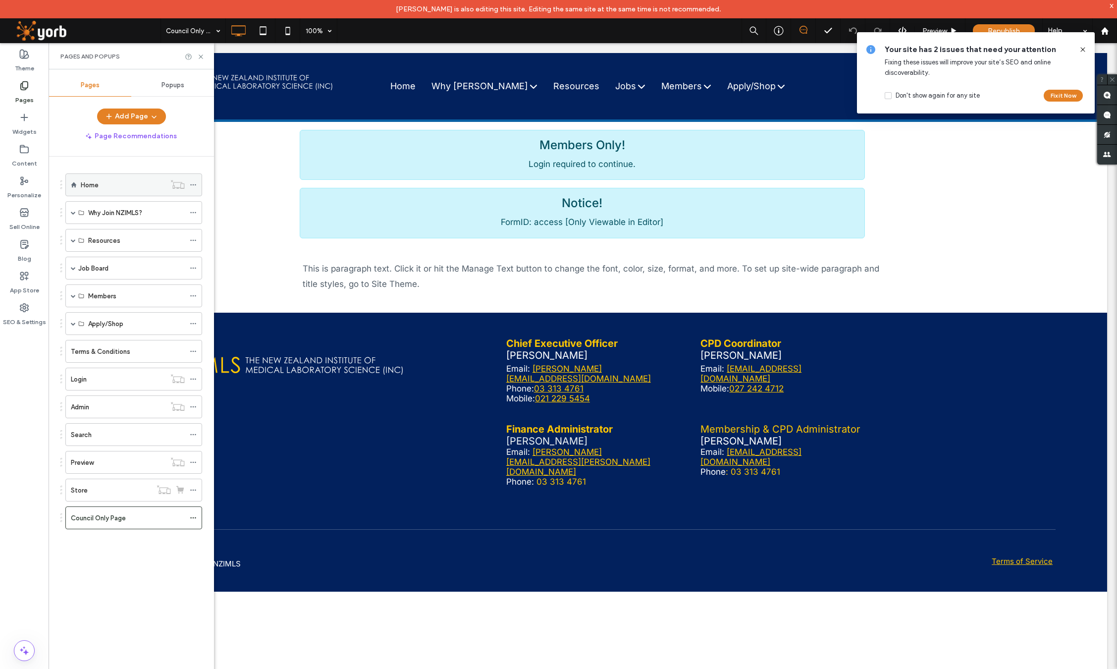
click at [105, 177] on div "Home" at bounding box center [123, 185] width 85 height 22
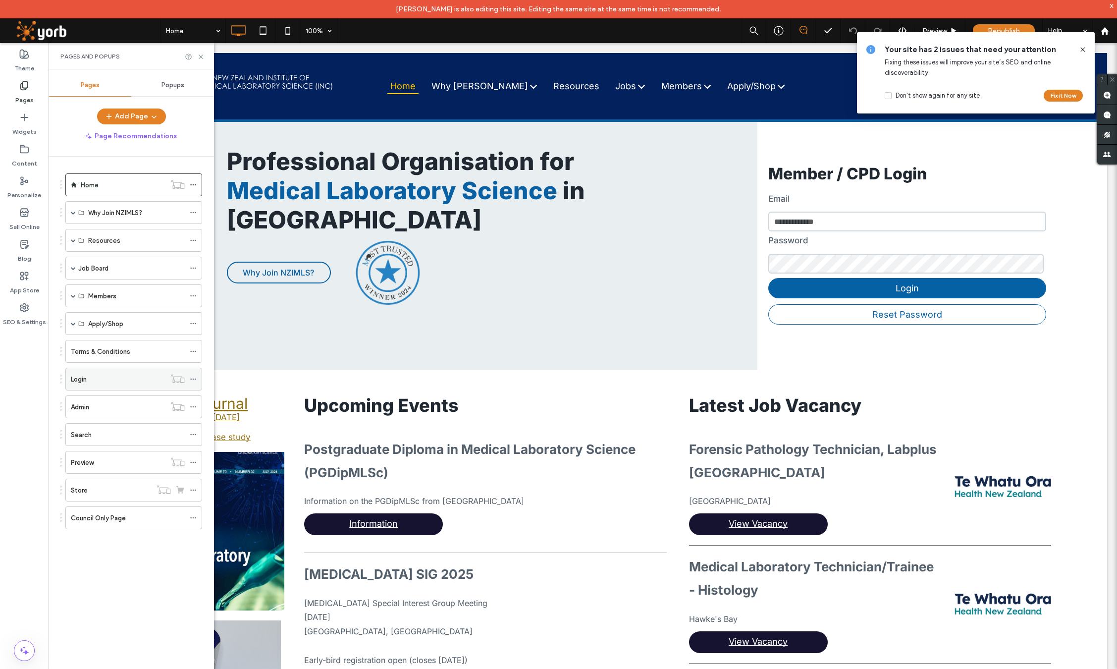
click at [93, 378] on div "Login" at bounding box center [118, 379] width 95 height 10
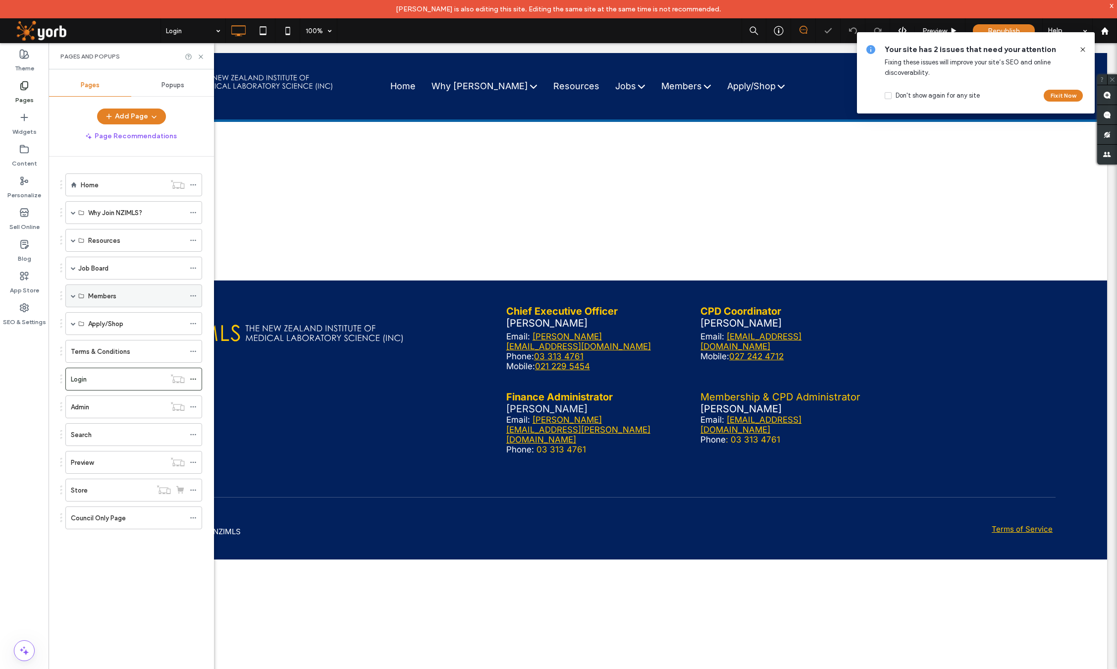
click at [70, 297] on div "Members" at bounding box center [133, 295] width 137 height 23
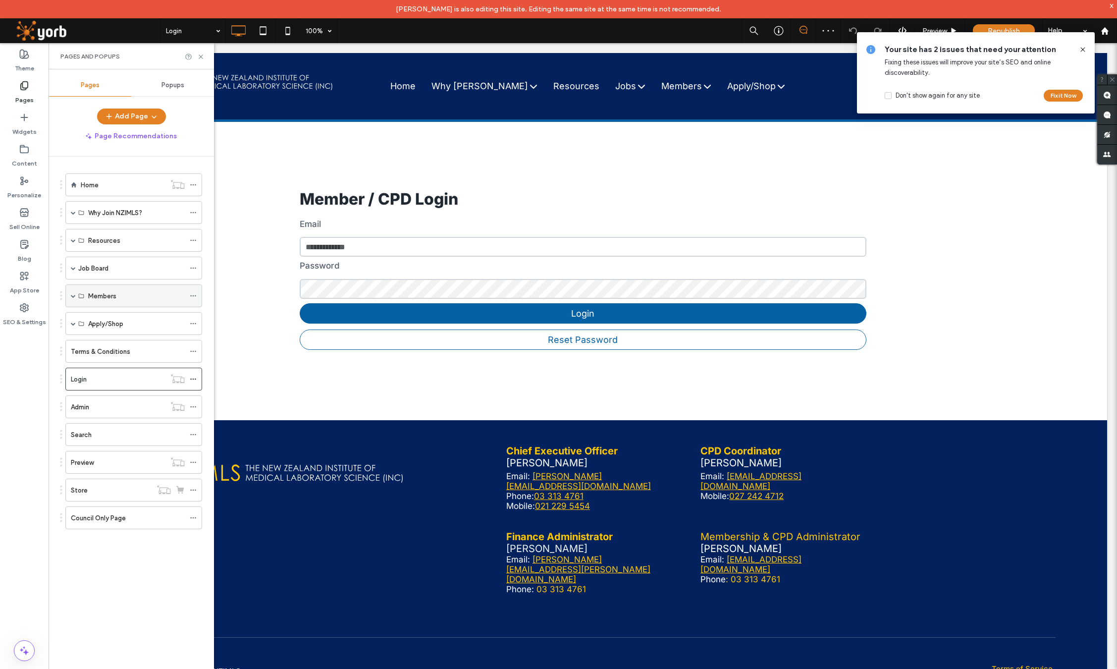
click at [75, 296] on span at bounding box center [73, 295] width 5 height 5
click at [72, 270] on span at bounding box center [73, 267] width 5 height 5
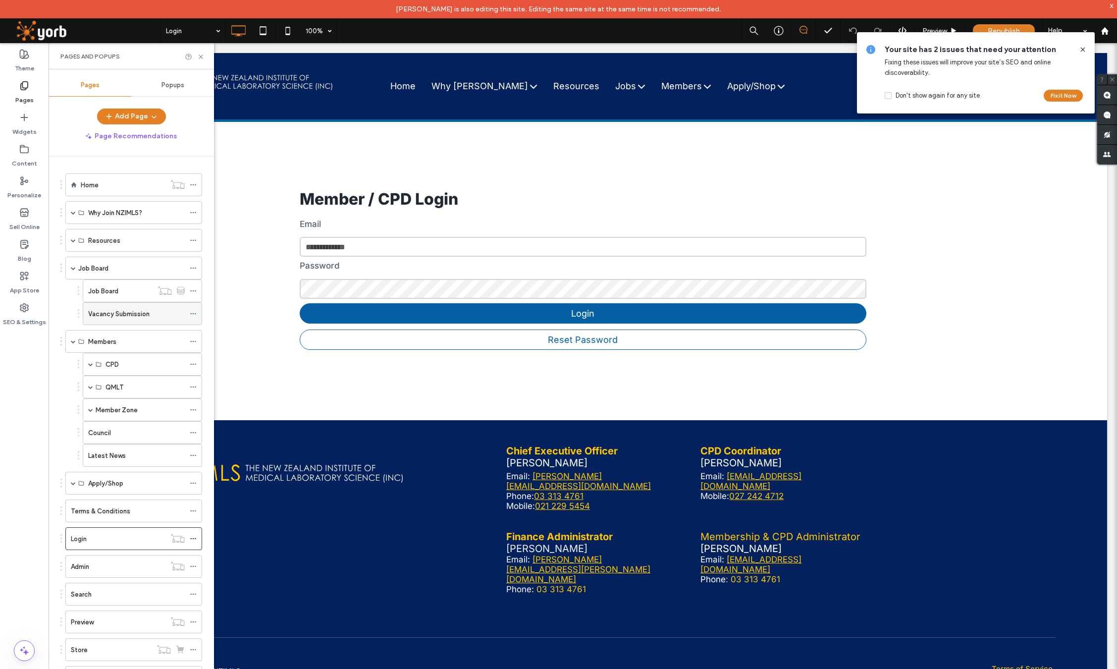
click at [121, 314] on label "Vacancy Submission" at bounding box center [118, 313] width 61 height 17
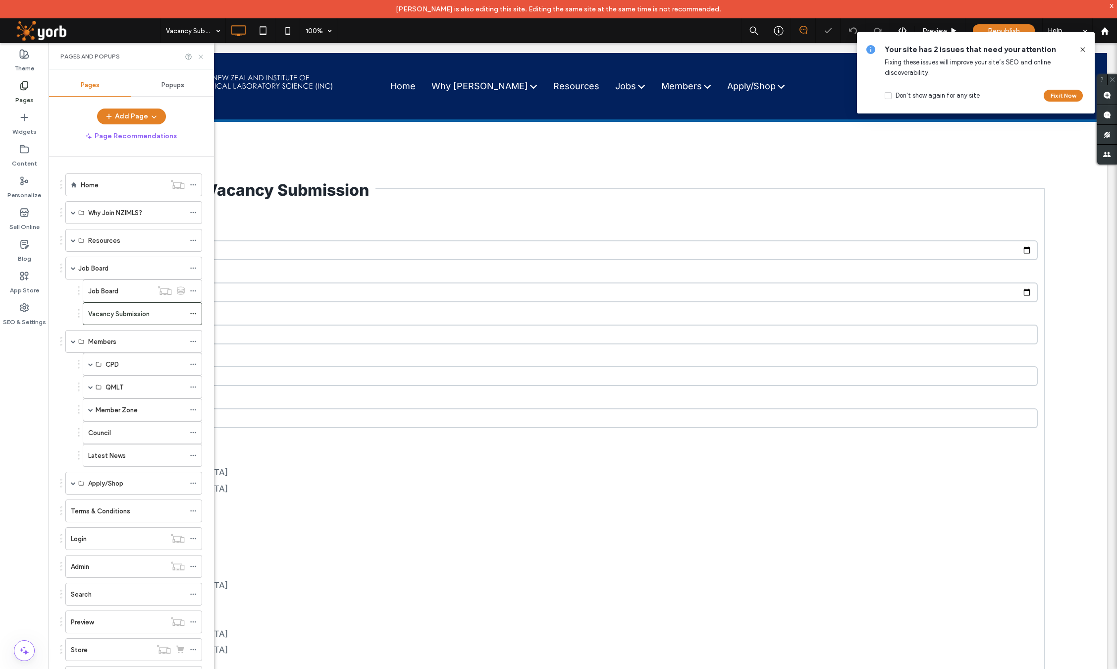
drag, startPoint x: 202, startPoint y: 54, endPoint x: 167, endPoint y: 11, distance: 55.0
click at [202, 54] on icon at bounding box center [200, 56] width 7 height 7
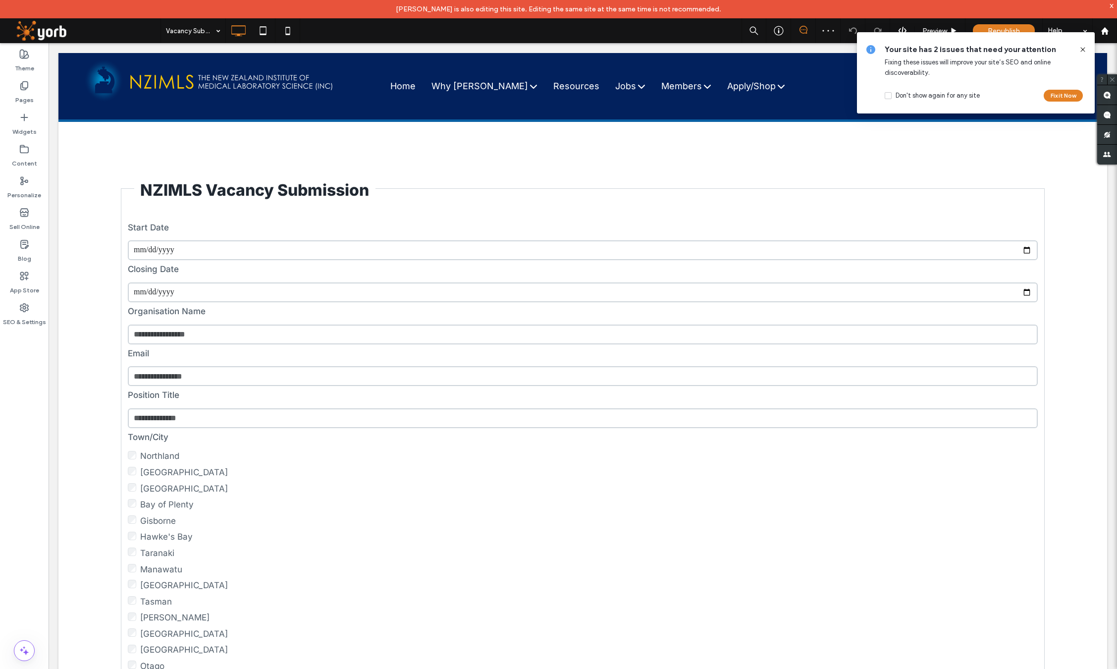
click at [1083, 50] on icon at bounding box center [1083, 50] width 8 height 8
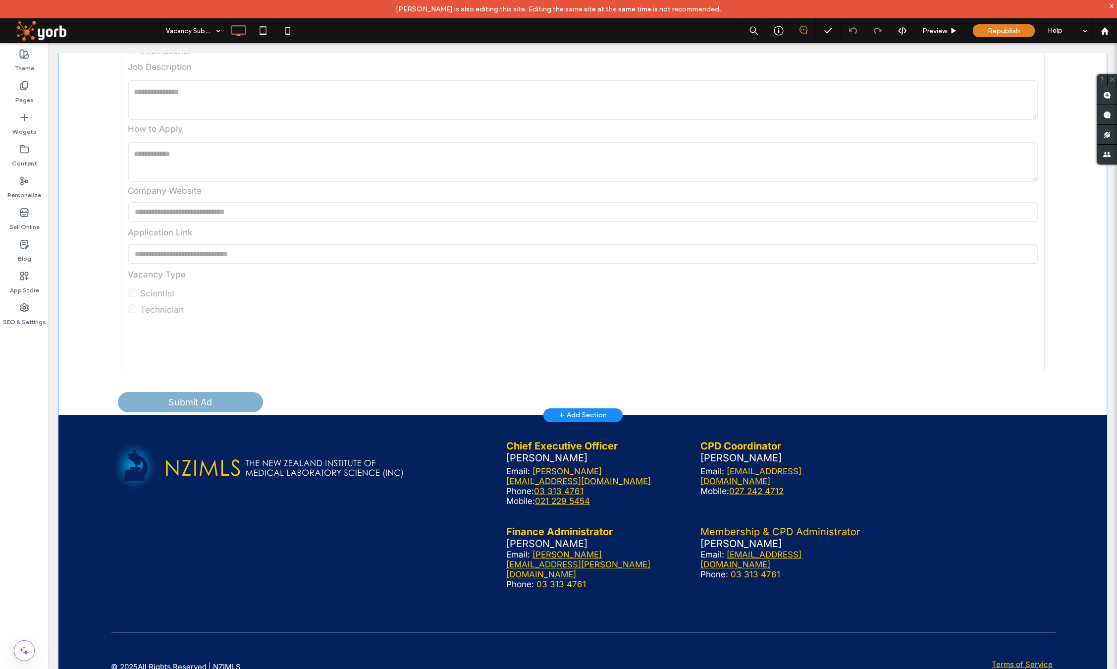
scroll to position [491, 0]
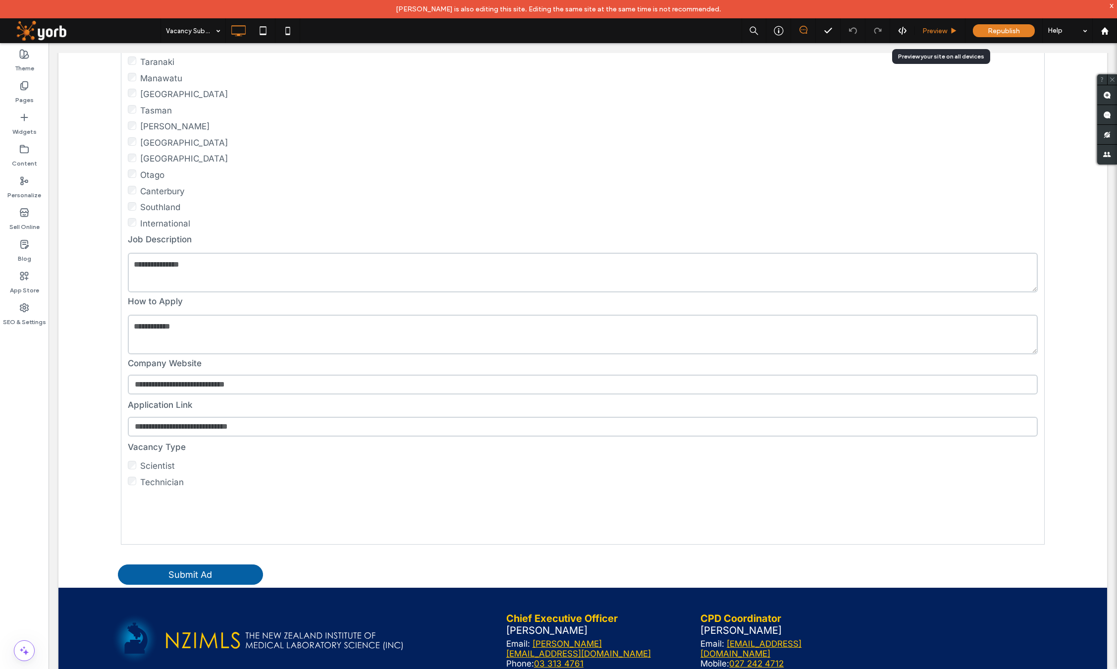
click at [936, 32] on span "Preview" at bounding box center [934, 31] width 25 height 8
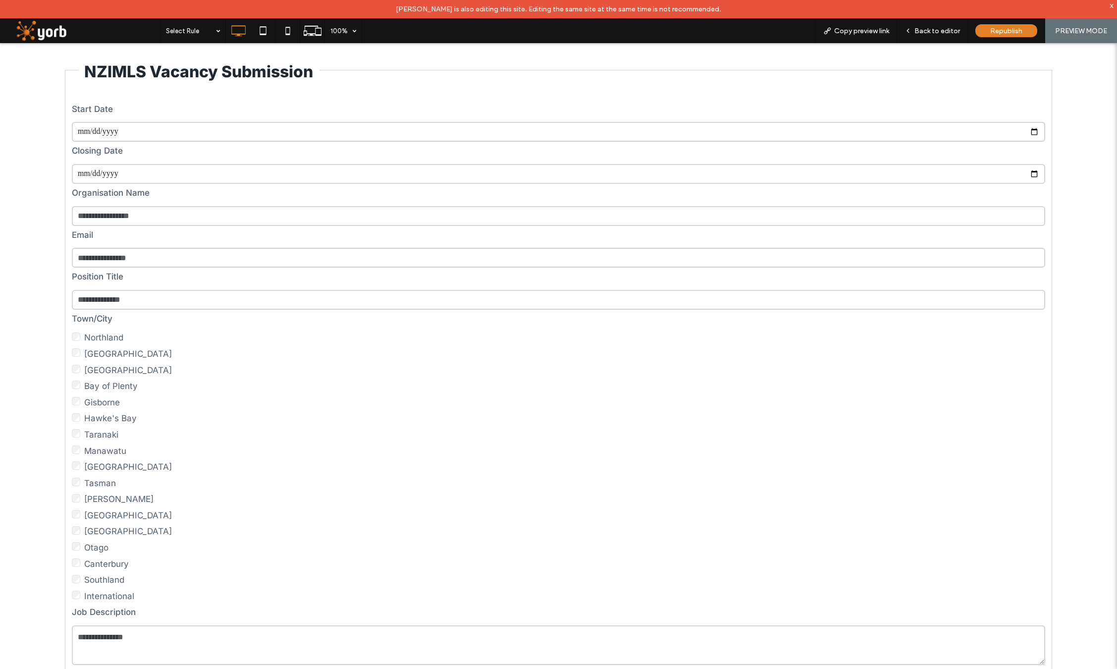
scroll to position [114, 0]
